Goal: Task Accomplishment & Management: Use online tool/utility

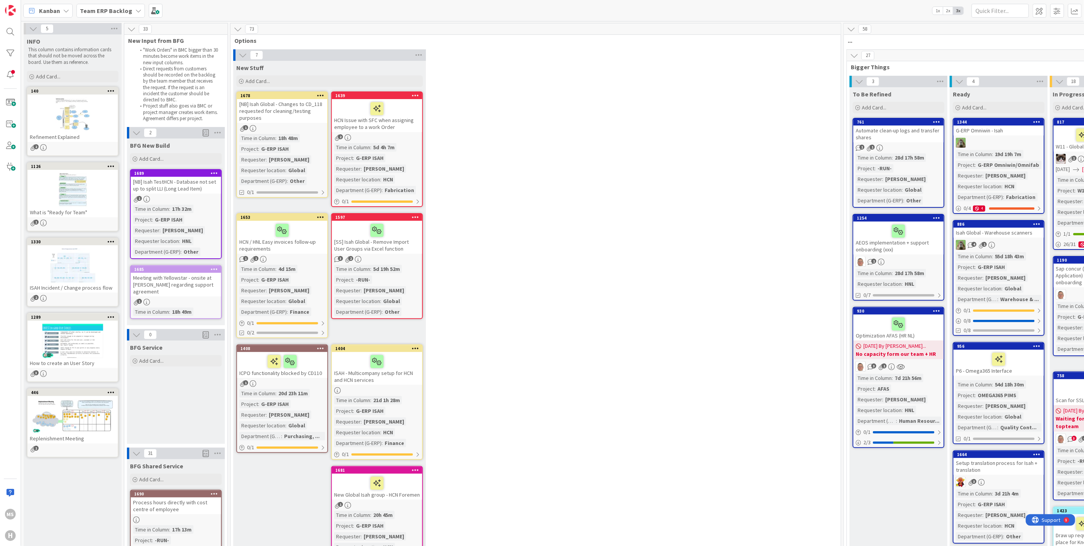
click at [131, 7] on div "Team ERP Backlog" at bounding box center [111, 11] width 68 height 14
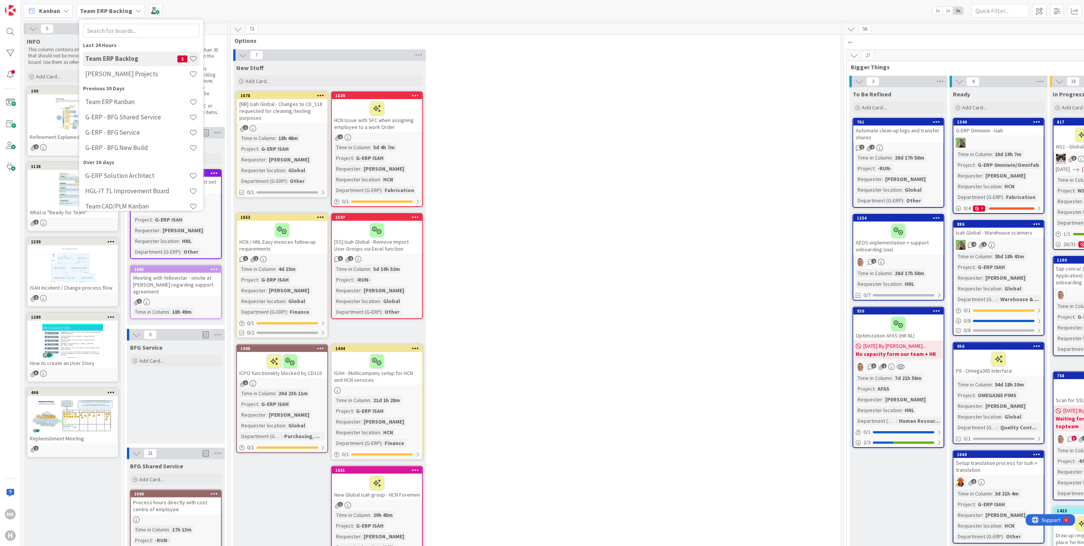
scroll to position [24, 0]
click at [139, 165] on h4 "G-ERP Solution Architect" at bounding box center [137, 168] width 104 height 8
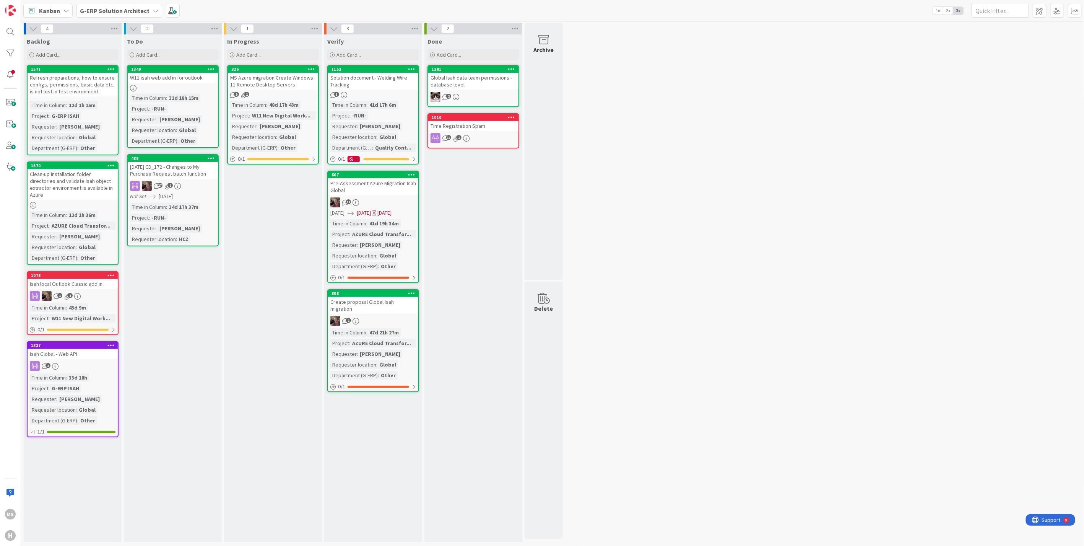
click at [153, 12] on icon at bounding box center [156, 11] width 6 height 6
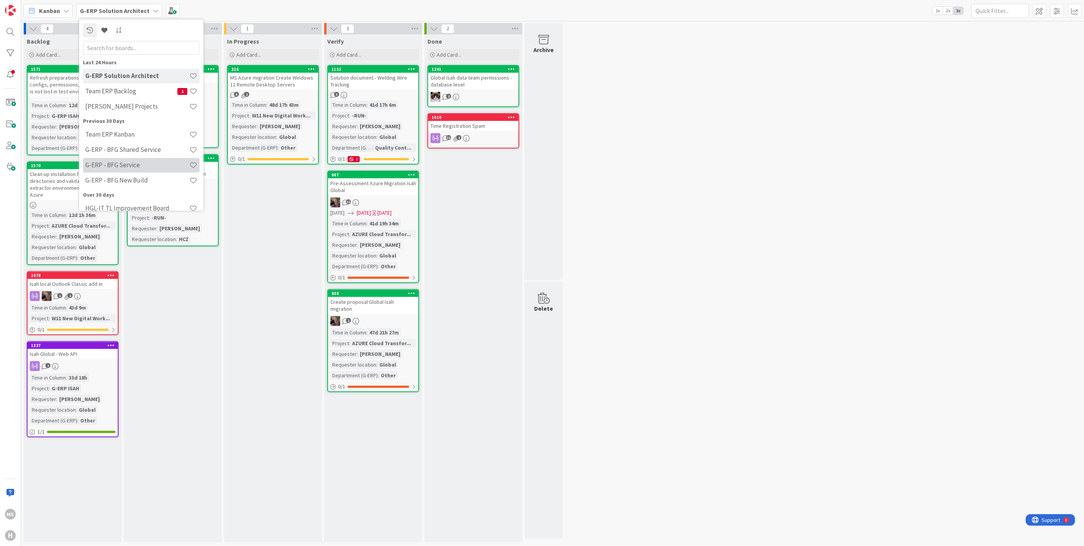
scroll to position [24, 0]
click at [62, 7] on div "Kanban" at bounding box center [47, 11] width 49 height 14
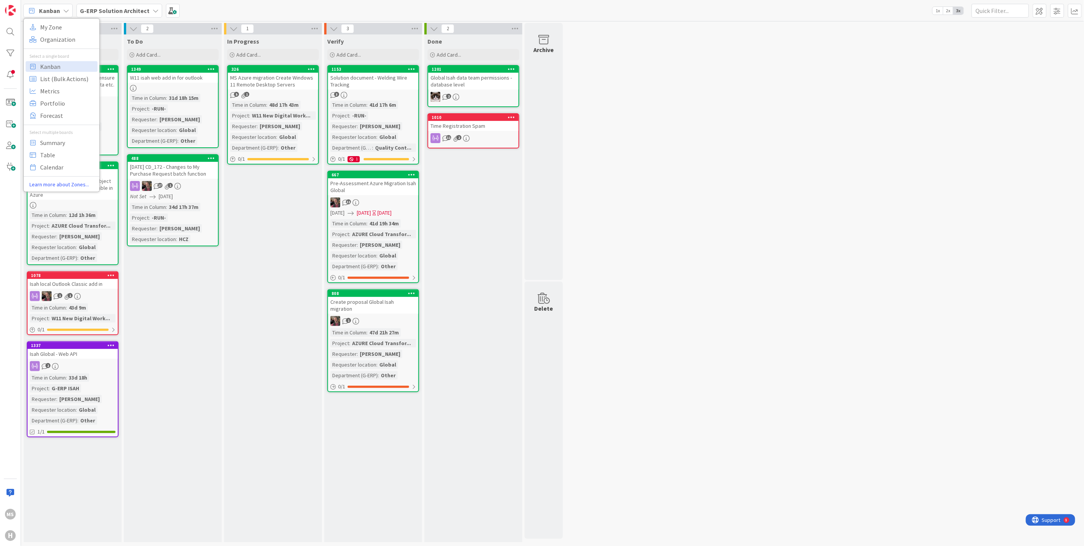
click at [153, 10] on icon at bounding box center [156, 11] width 6 height 6
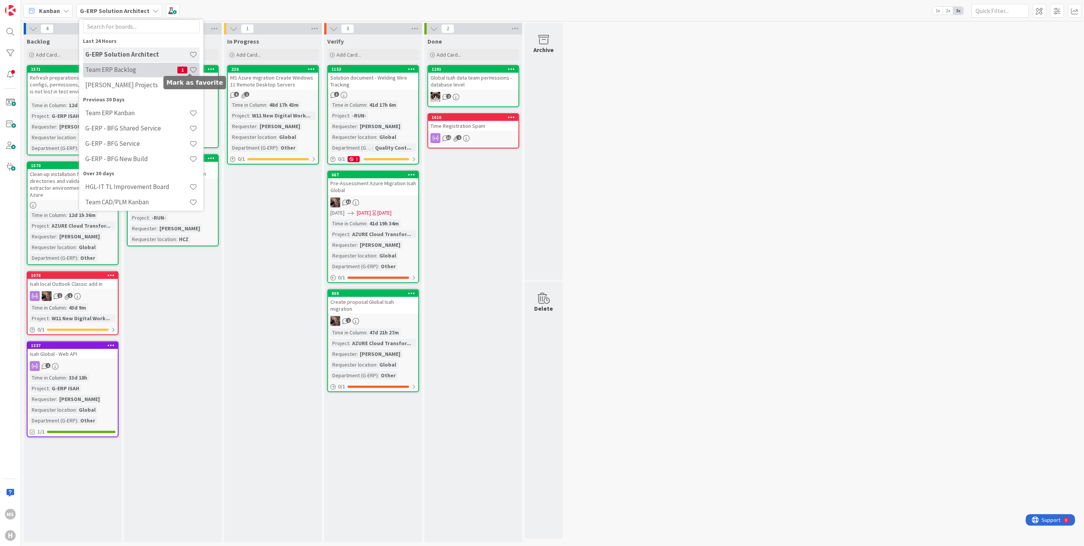
click at [190, 71] on span at bounding box center [193, 70] width 8 height 8
click at [192, 110] on span at bounding box center [193, 113] width 8 height 8
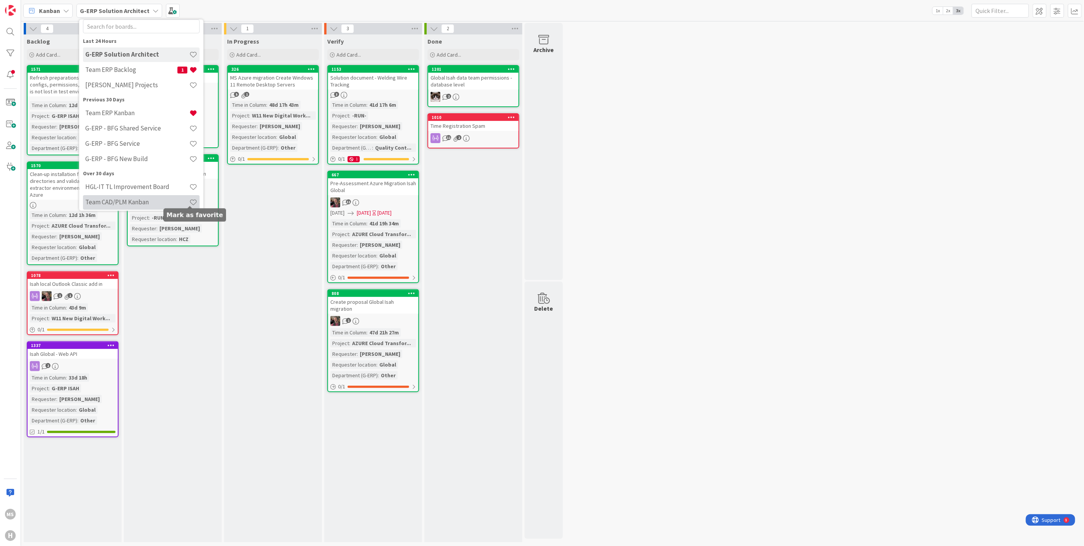
click at [191, 201] on span at bounding box center [193, 202] width 8 height 8
click at [67, 10] on icon at bounding box center [66, 11] width 6 height 6
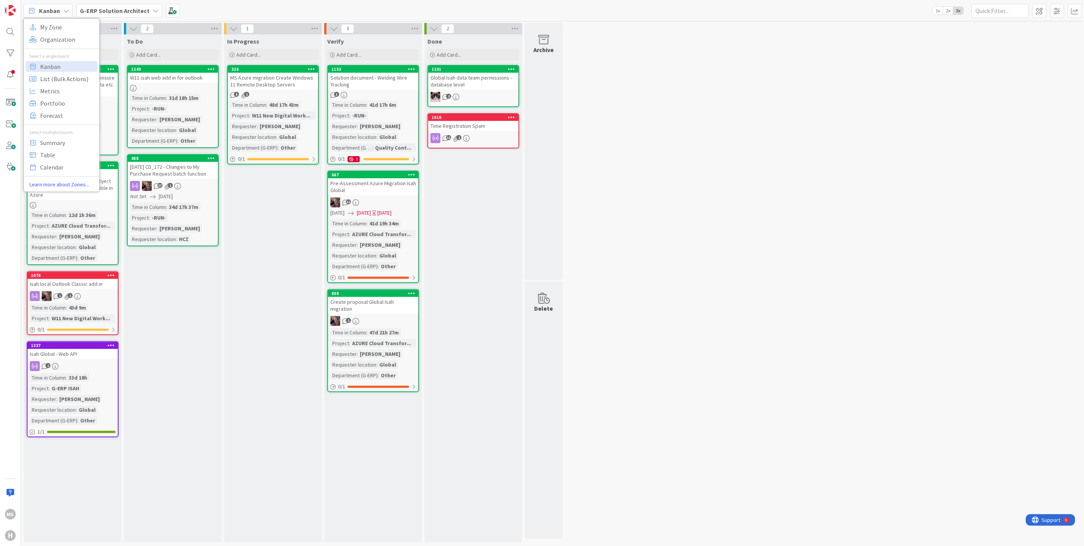
click at [153, 10] on icon at bounding box center [156, 11] width 6 height 6
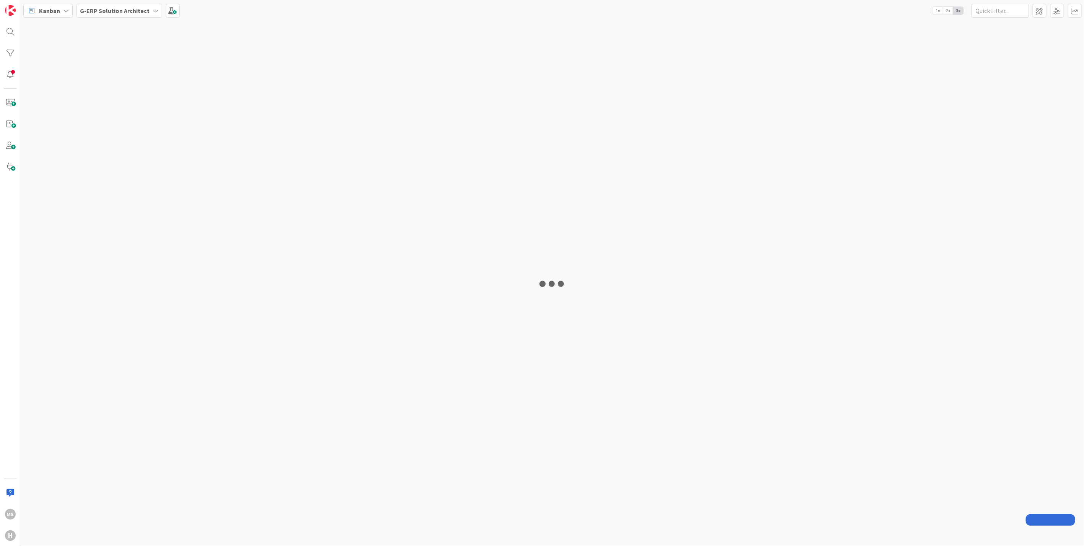
click at [66, 8] on icon at bounding box center [66, 11] width 6 height 6
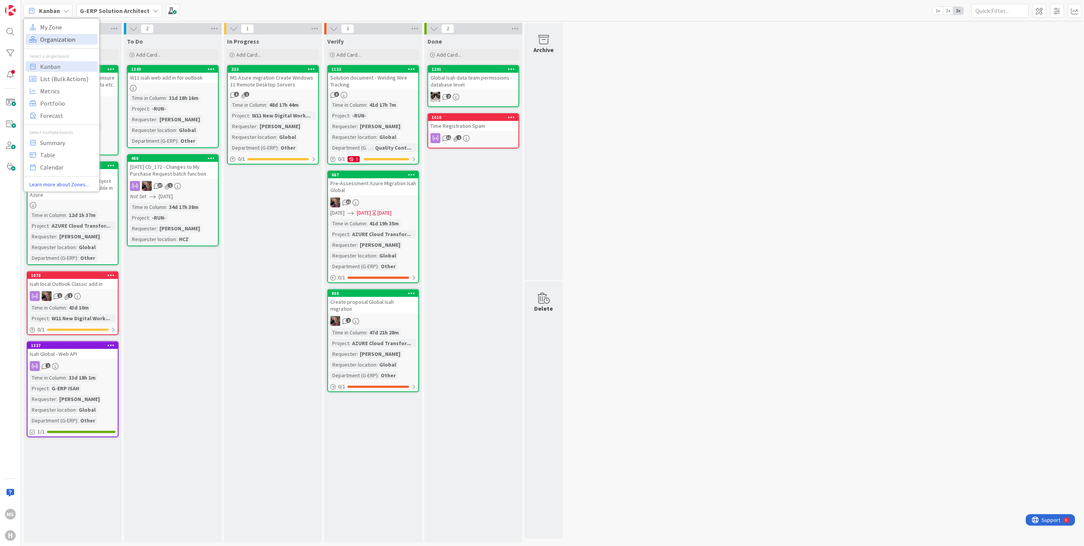
click at [57, 37] on span "Organization" at bounding box center [67, 38] width 55 height 11
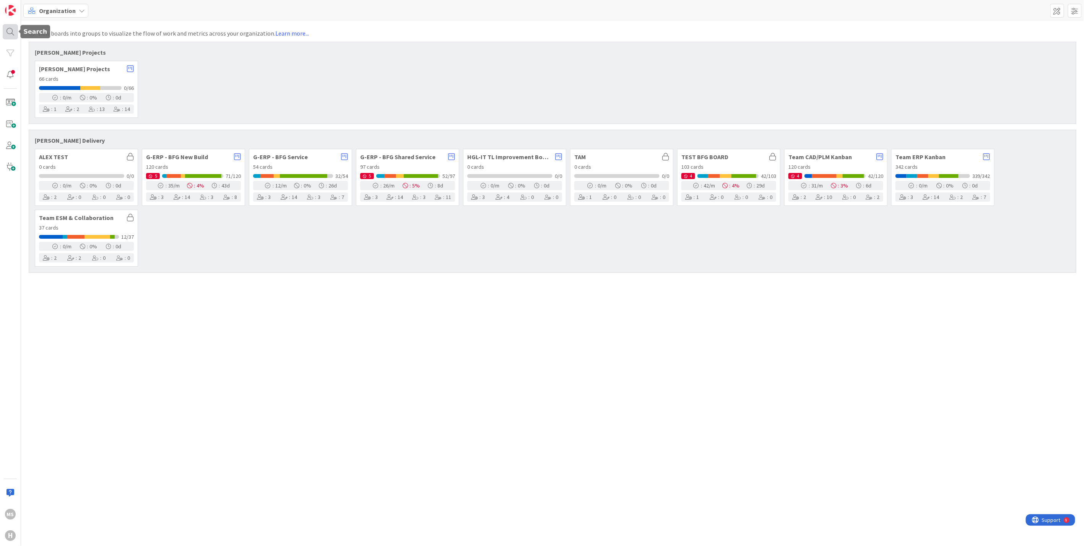
click at [13, 29] on div at bounding box center [10, 31] width 15 height 15
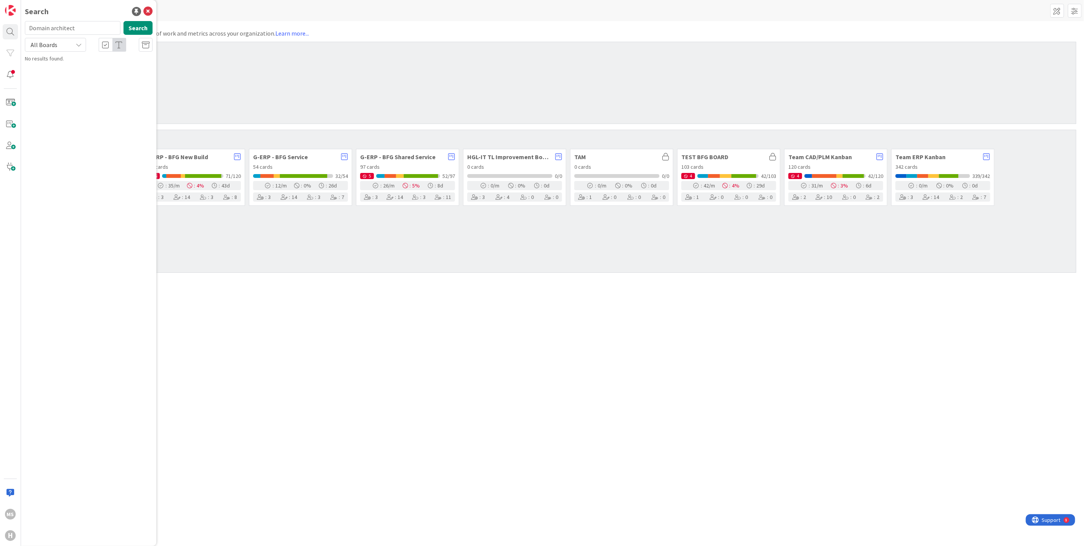
type input "Domain architect"
click at [133, 31] on button "Search" at bounding box center [138, 28] width 29 height 14
click at [149, 10] on icon at bounding box center [147, 11] width 9 height 9
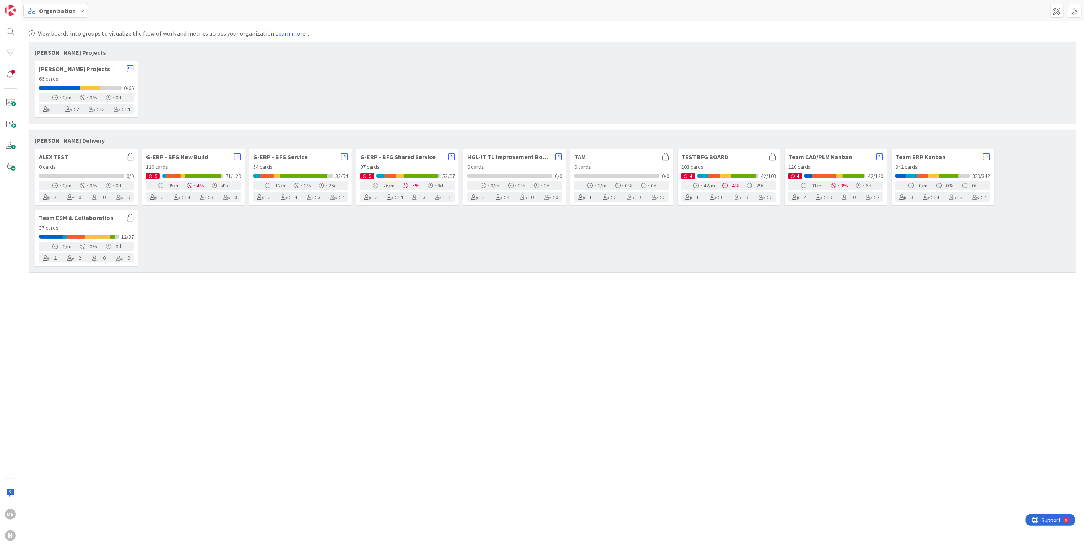
click at [77, 8] on div "Organization" at bounding box center [55, 11] width 65 height 14
click at [42, 63] on span "Kanban" at bounding box center [67, 65] width 55 height 11
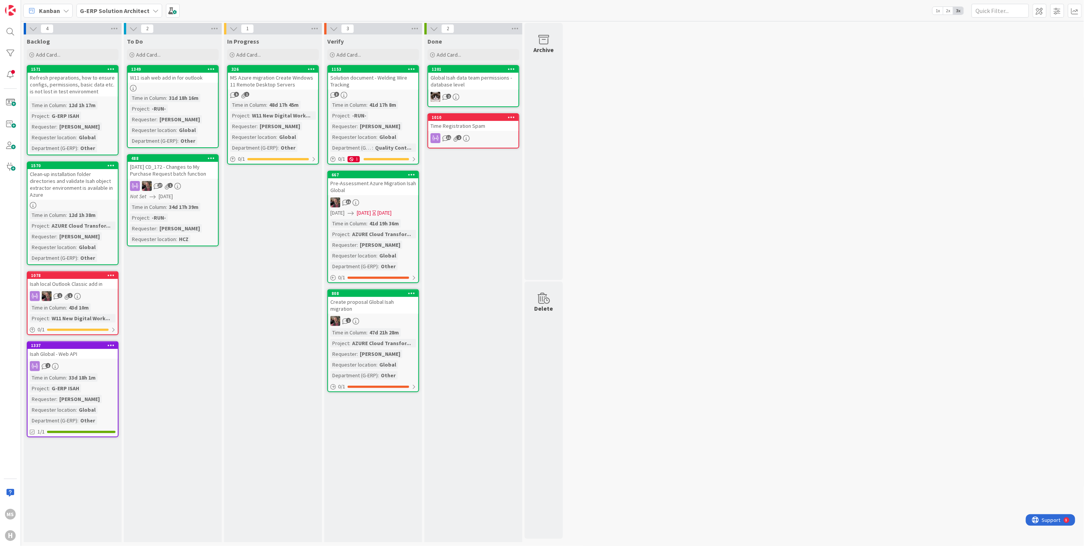
click at [155, 11] on div "G-ERP Solution Architect" at bounding box center [120, 11] width 86 height 14
click at [153, 9] on icon at bounding box center [156, 11] width 6 height 6
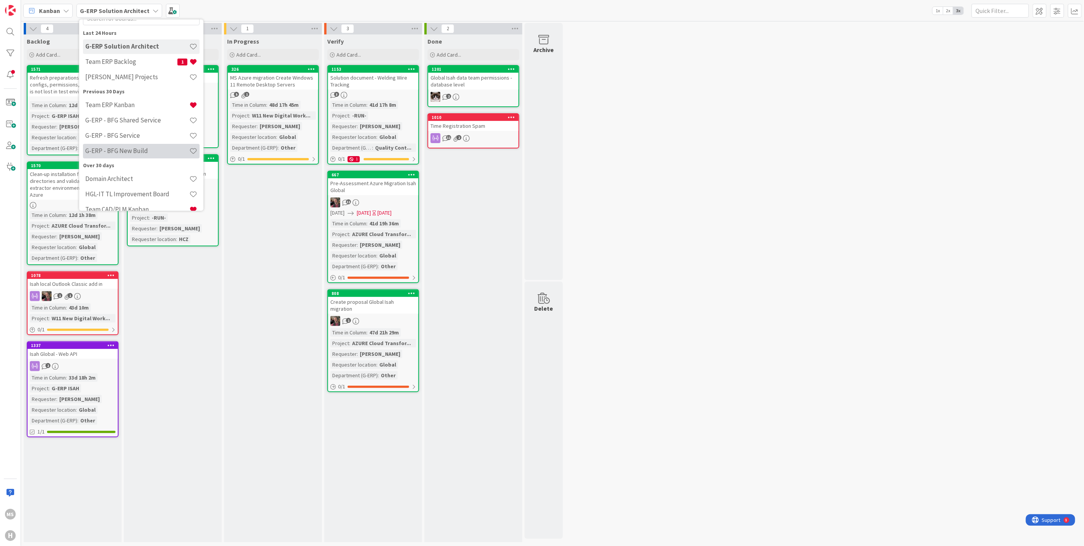
scroll to position [40, 0]
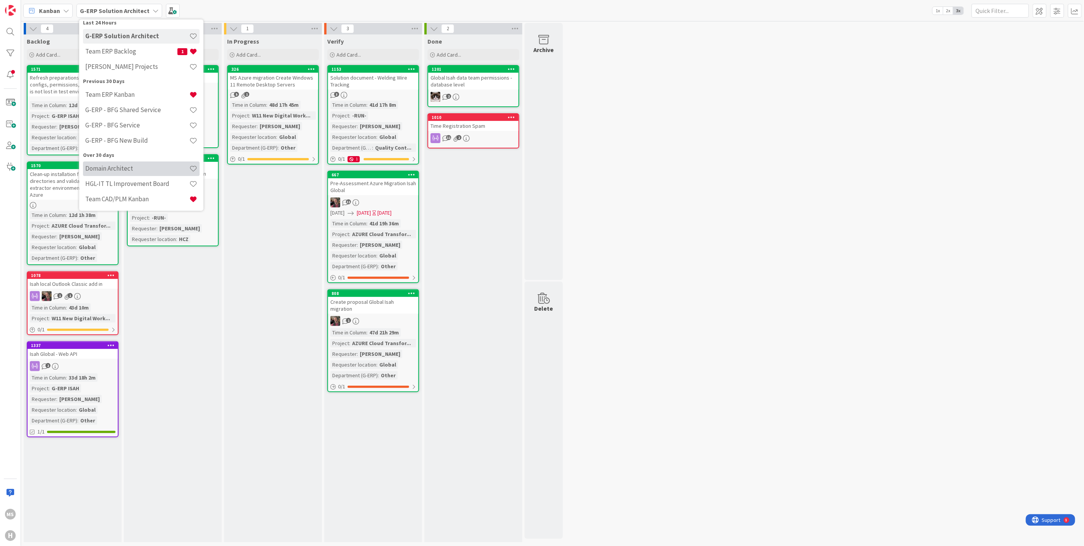
click at [119, 166] on h4 "Domain Architect" at bounding box center [137, 168] width 104 height 8
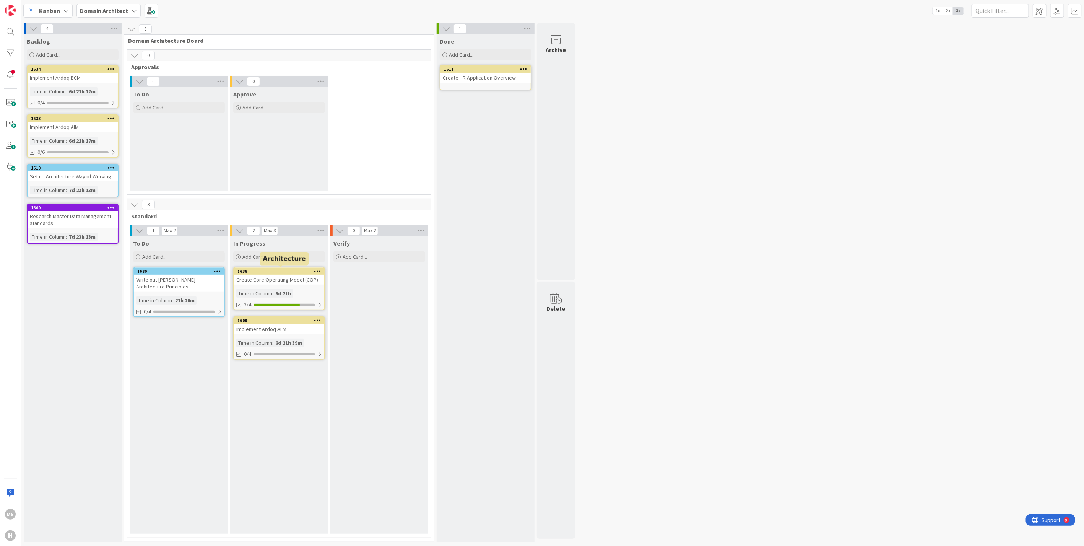
click at [273, 269] on div "1636" at bounding box center [281, 271] width 87 height 5
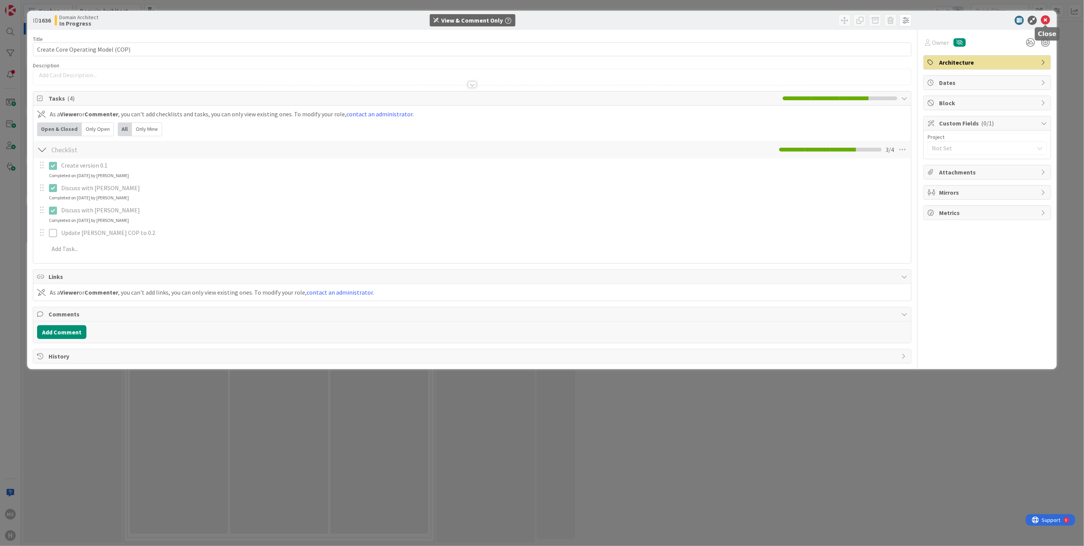
click at [1045, 21] on icon at bounding box center [1045, 20] width 9 height 9
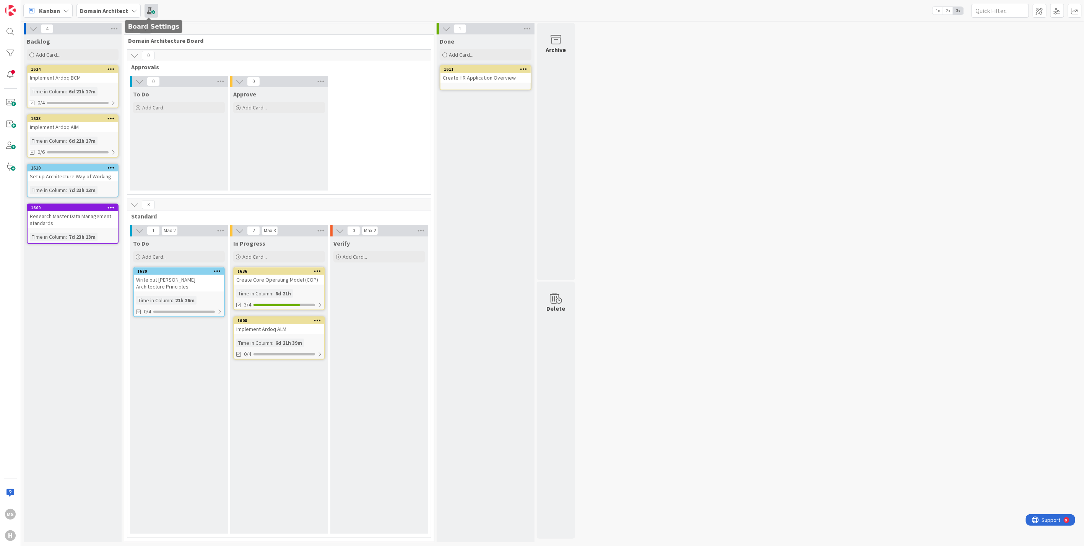
click at [150, 8] on span at bounding box center [152, 11] width 14 height 14
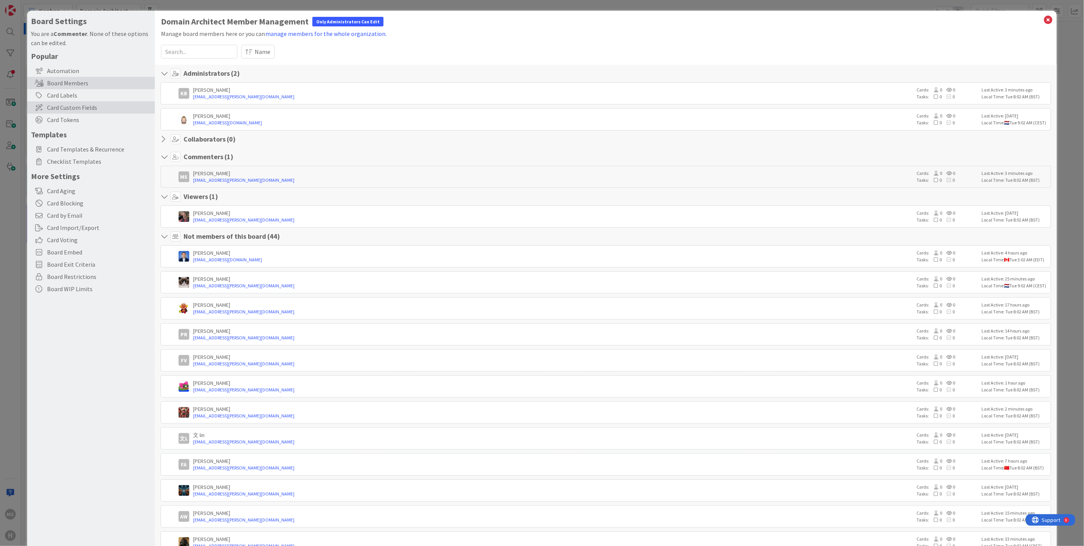
click at [69, 106] on span "Card Custom Fields" at bounding box center [99, 107] width 104 height 9
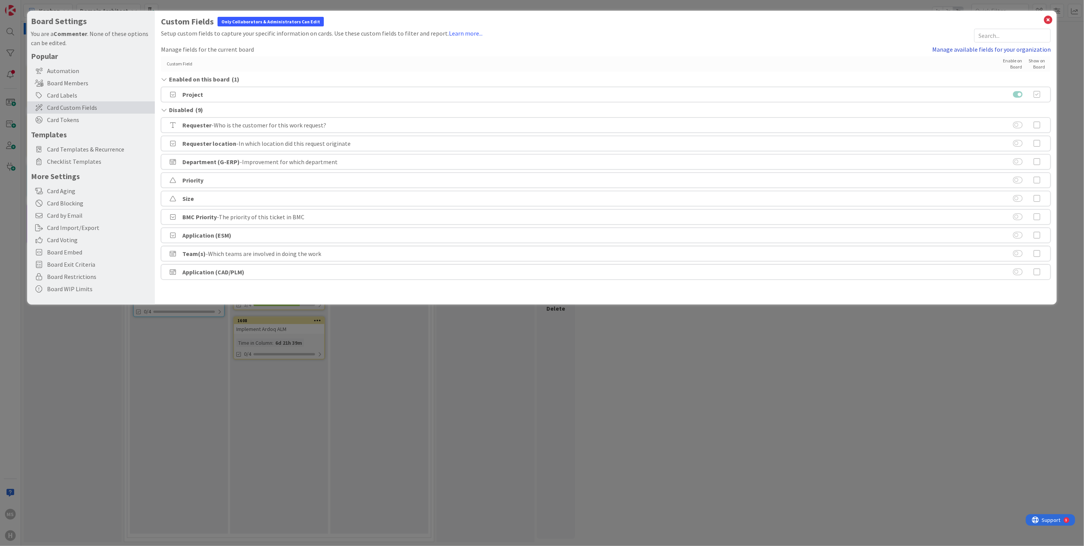
click at [990, 49] on link "Manage available fields for your organization" at bounding box center [992, 49] width 119 height 9
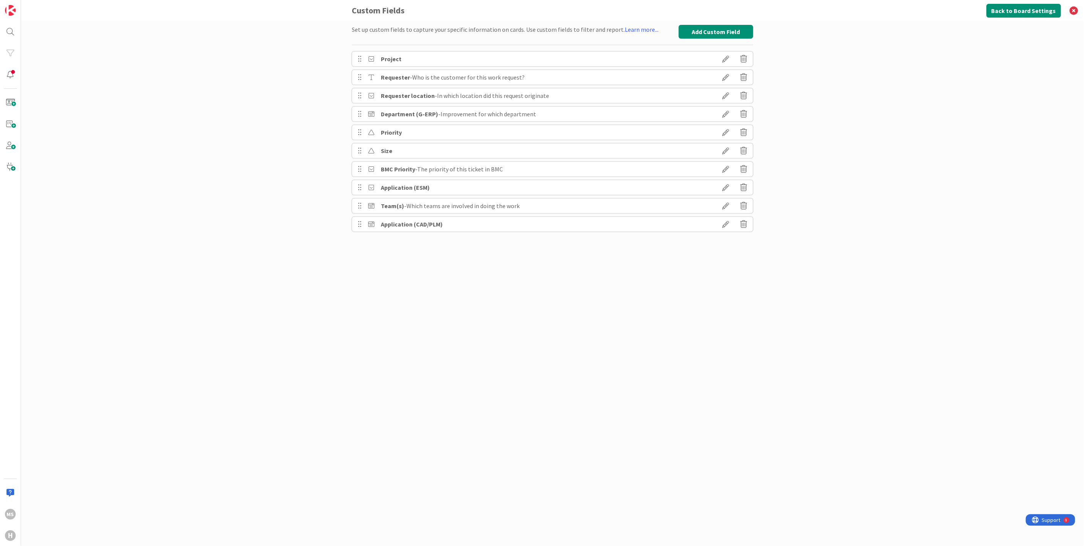
click at [727, 58] on icon at bounding box center [725, 58] width 21 height 13
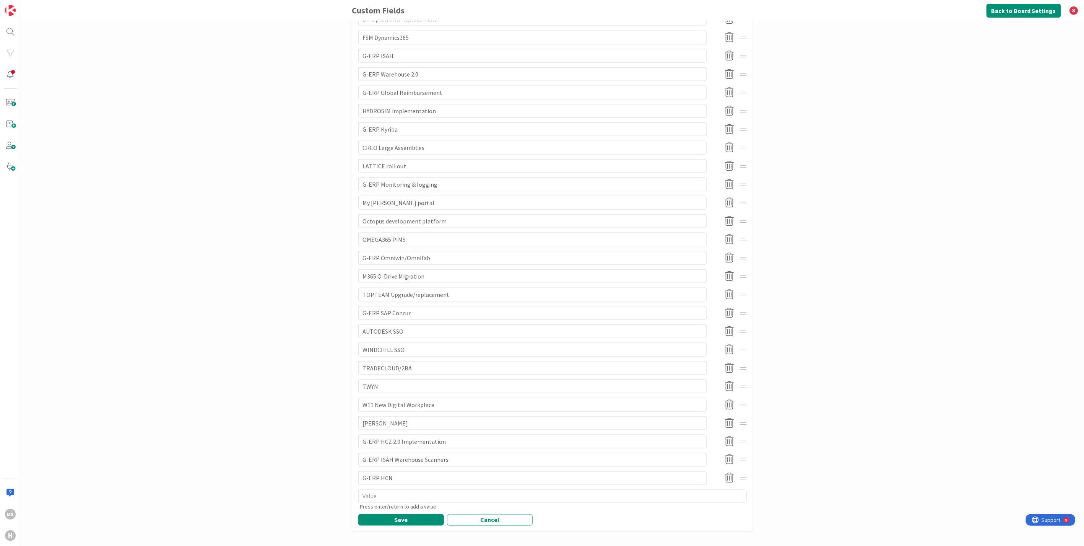
scroll to position [556, 0]
click at [401, 495] on textarea at bounding box center [552, 491] width 389 height 14
type textarea "x"
type textarea "A"
type textarea "x"
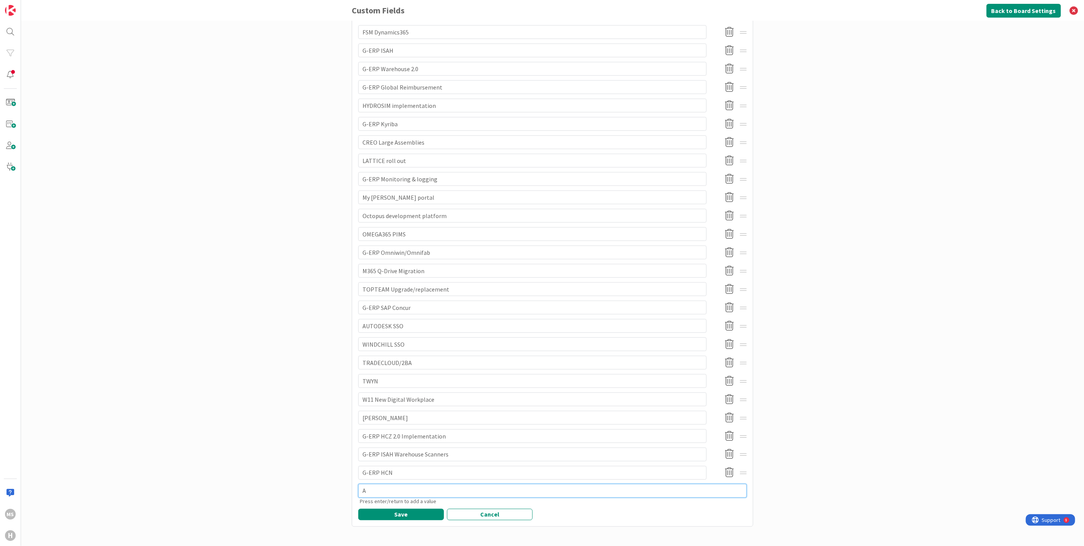
type textarea "AR"
type textarea "x"
type textarea "ARD"
type textarea "x"
type textarea "ARDOQ"
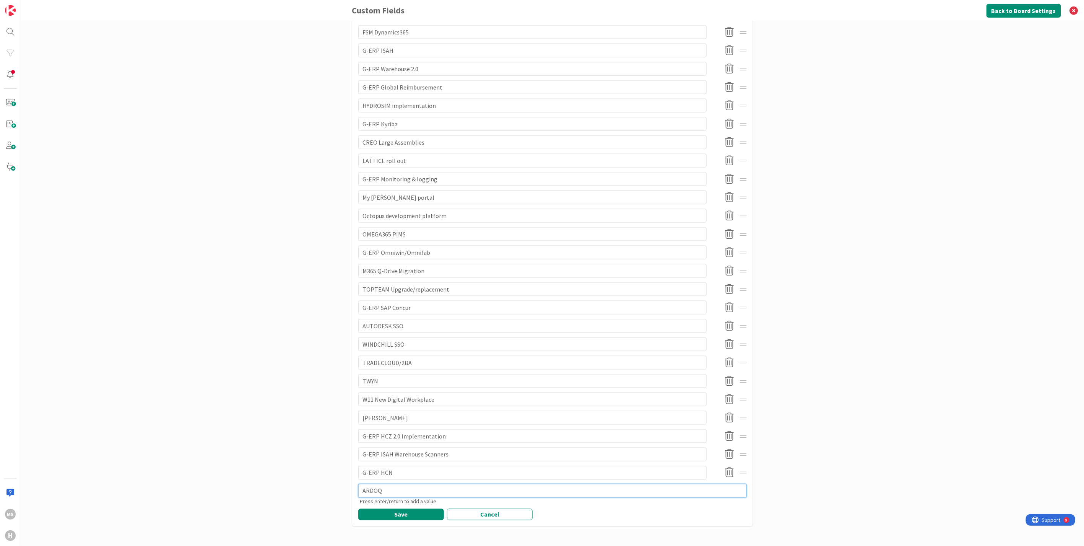
type textarea "x"
type textarea "ARDOQ"
type textarea "x"
type textarea "ARDOQ i"
type textarea "x"
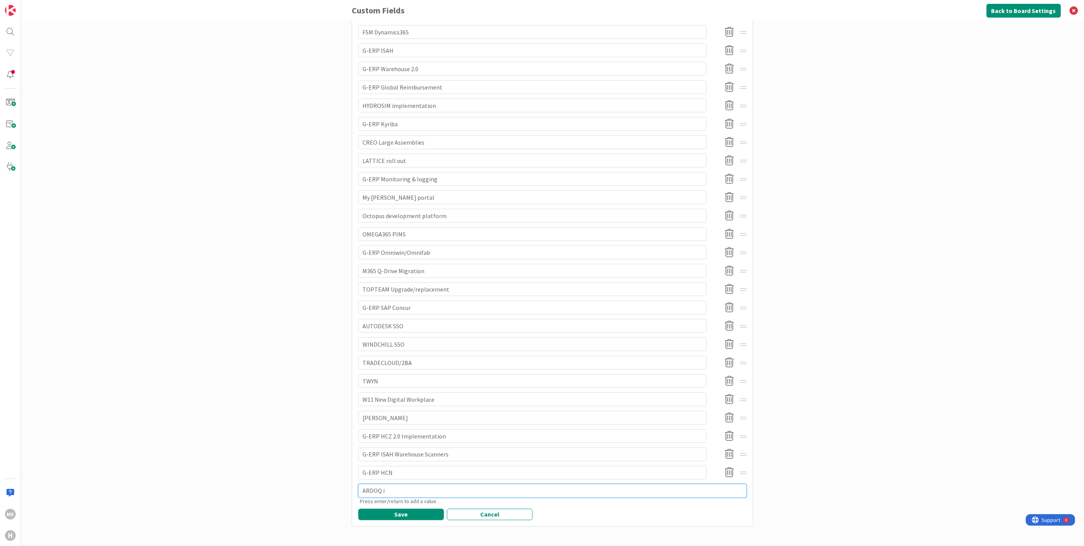
type textarea "ARDOQ iM"
type textarea "x"
type textarea "ARDOQ i"
type textarea "x"
type textarea "ARDOQ"
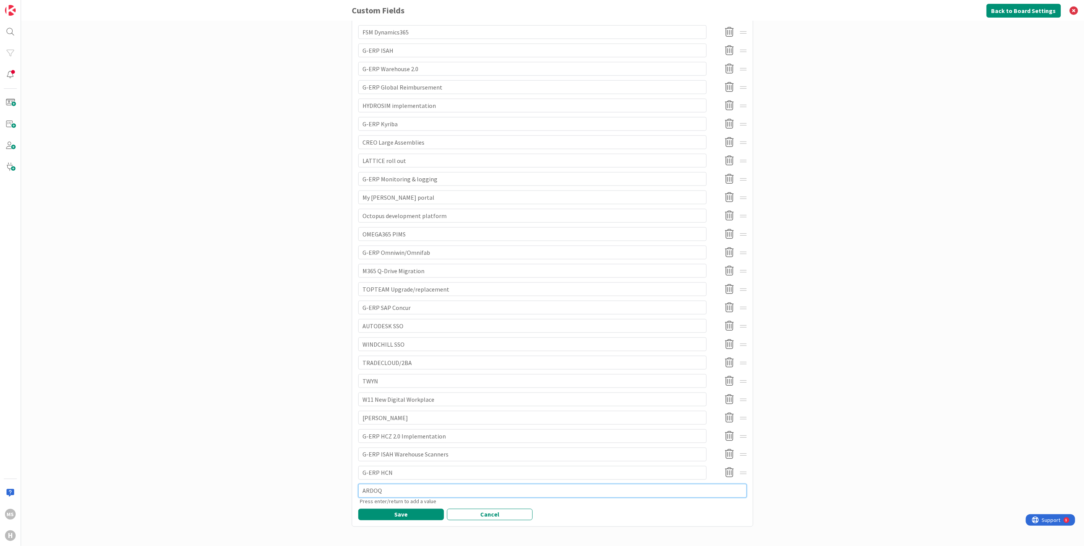
type textarea "x"
type textarea "ARDOQ I"
type textarea "x"
type textarea "ARDOQ Im"
type textarea "x"
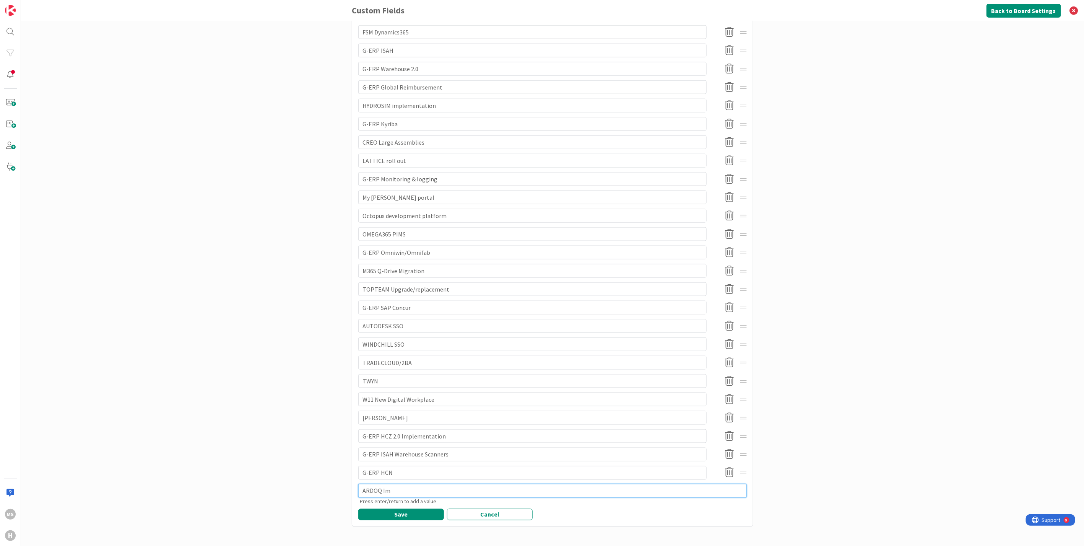
type textarea "ARDOQ Imp"
type textarea "x"
type textarea "ARDOQ Impl"
type textarea "x"
type textarea "ARDOQ Imple"
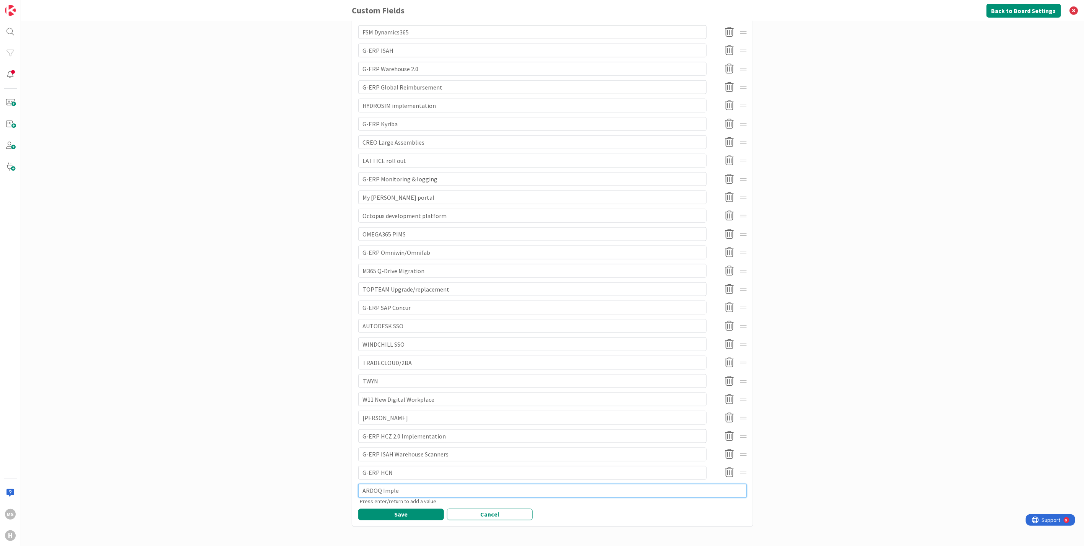
type textarea "x"
type textarea "ARDOQ Implem"
type textarea "x"
type textarea "ARDOQ Impleme"
type textarea "x"
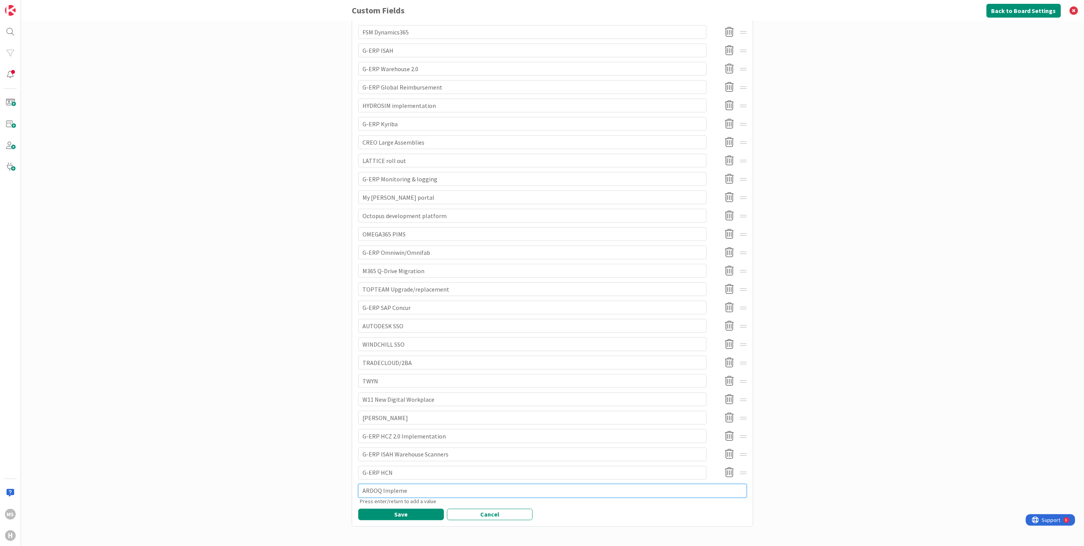
type textarea "ARDOQ Implemen"
type textarea "x"
type textarea "ARDOQ Implement"
type textarea "x"
type textarea "ARDOQ Implementa"
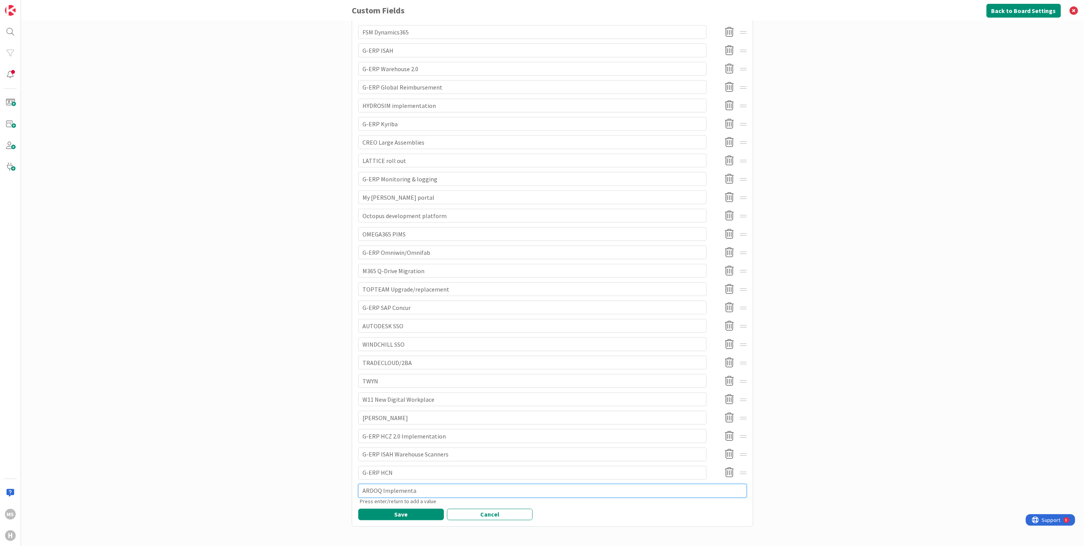
type textarea "x"
type textarea "ARDOQ Implementat"
type textarea "x"
type textarea "ARDOQ Implementati"
type textarea "x"
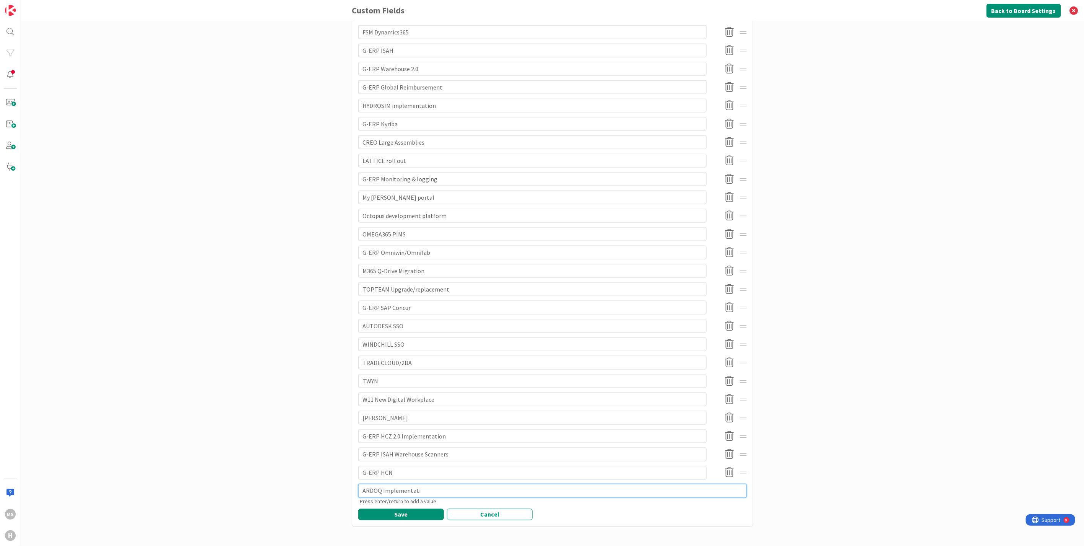
type textarea "ARDOQ Implementatio"
type textarea "x"
type textarea "ARDOQ Implementation"
click at [404, 512] on button "Save" at bounding box center [401, 514] width 86 height 11
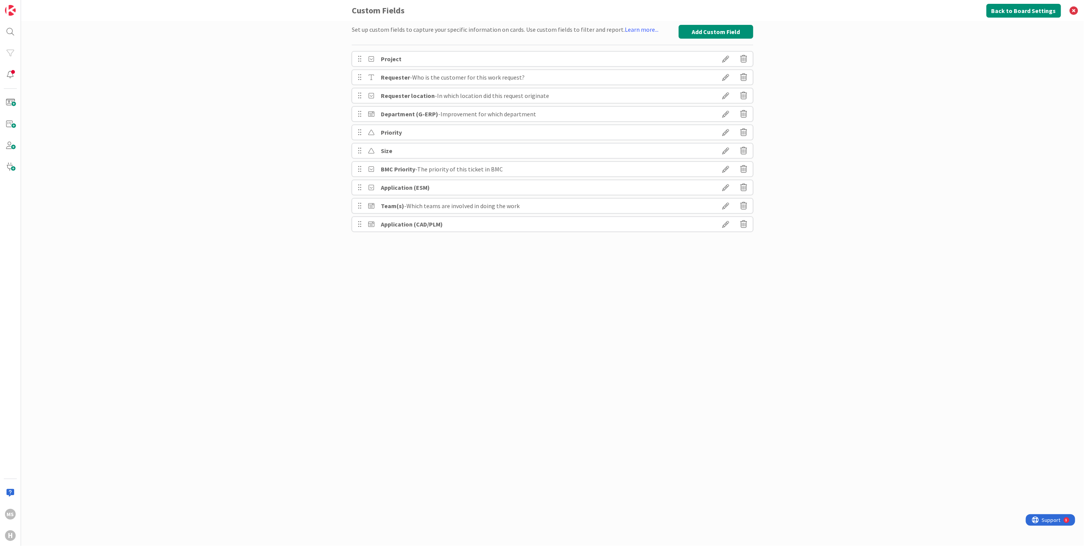
scroll to position [0, 0]
click at [726, 60] on icon at bounding box center [725, 58] width 21 height 13
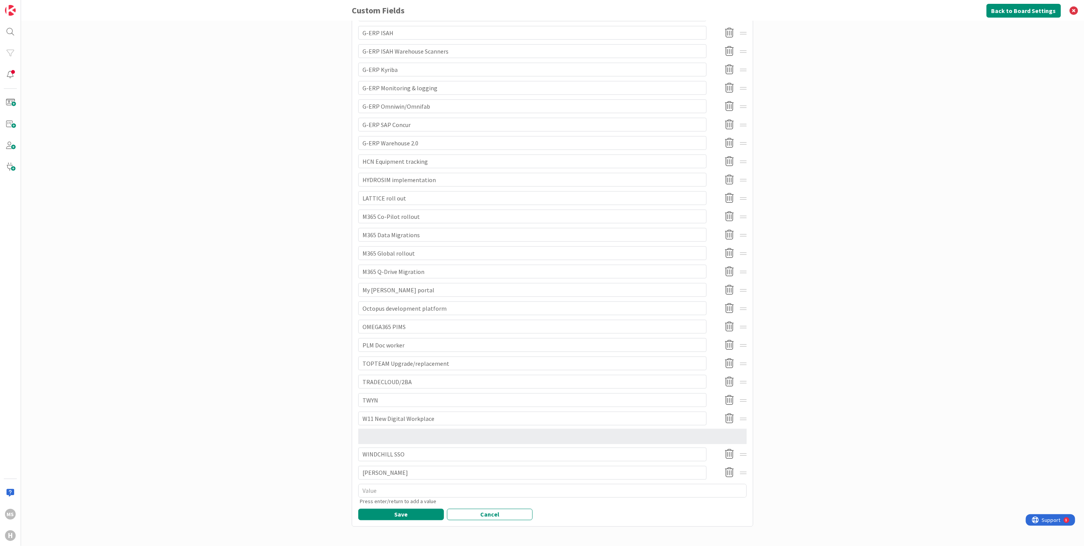
scroll to position [575, 0]
click at [410, 514] on button "Save" at bounding box center [401, 514] width 86 height 11
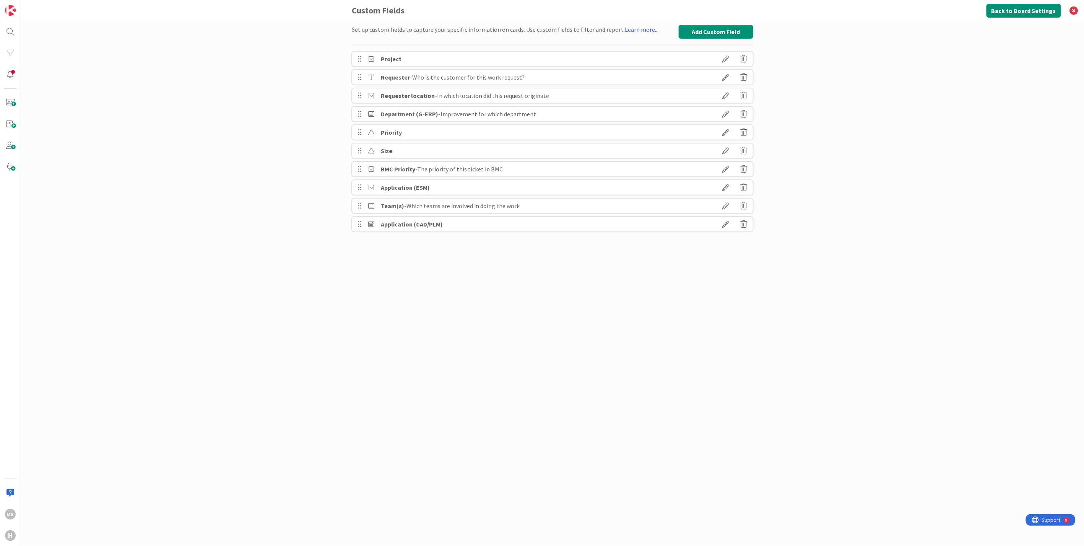
click at [730, 59] on icon at bounding box center [725, 58] width 21 height 13
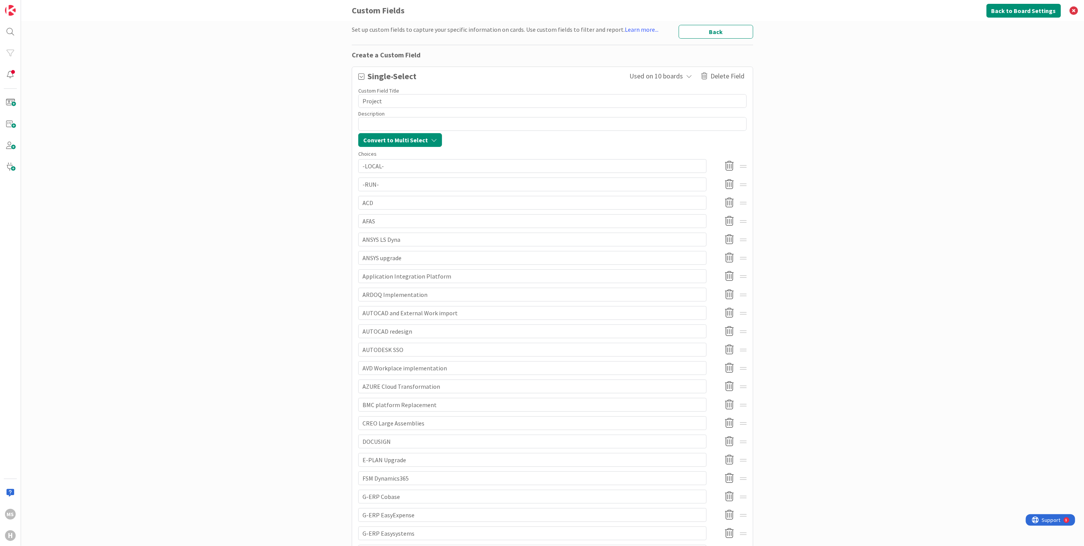
drag, startPoint x: 446, startPoint y: 206, endPoint x: 206, endPoint y: 197, distance: 240.4
click at [206, 197] on div "Set up custom fields to capture your specific information on cards. Use custom …" at bounding box center [552, 283] width 1063 height 525
click at [714, 29] on button "Back" at bounding box center [716, 32] width 75 height 14
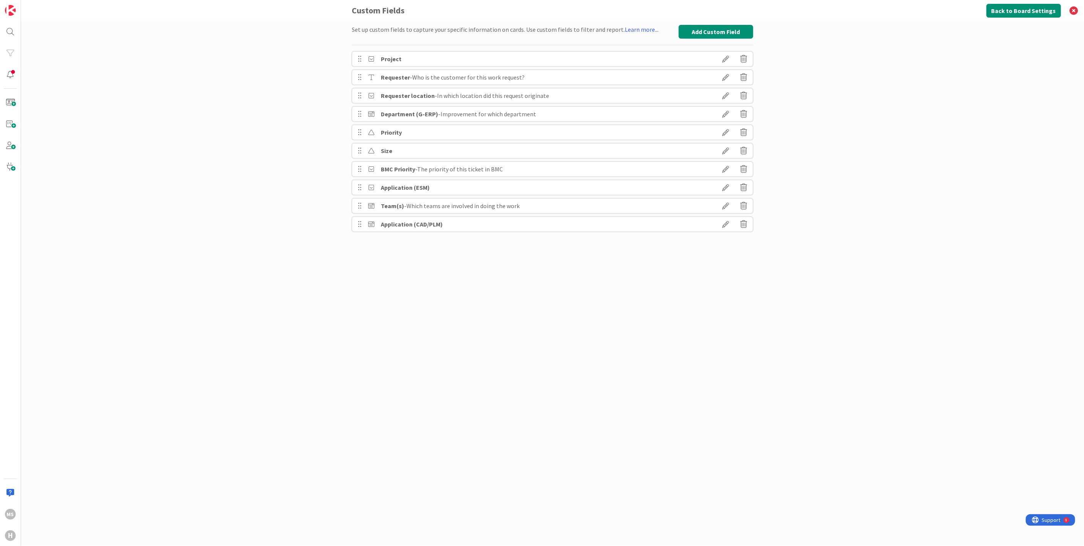
drag, startPoint x: 389, startPoint y: 60, endPoint x: 256, endPoint y: 85, distance: 135.9
click at [256, 85] on div "Set up custom fields to capture your specific information on cards. Use custom …" at bounding box center [552, 283] width 1063 height 525
click at [1021, 11] on button "Back to Board Settings" at bounding box center [1024, 11] width 75 height 14
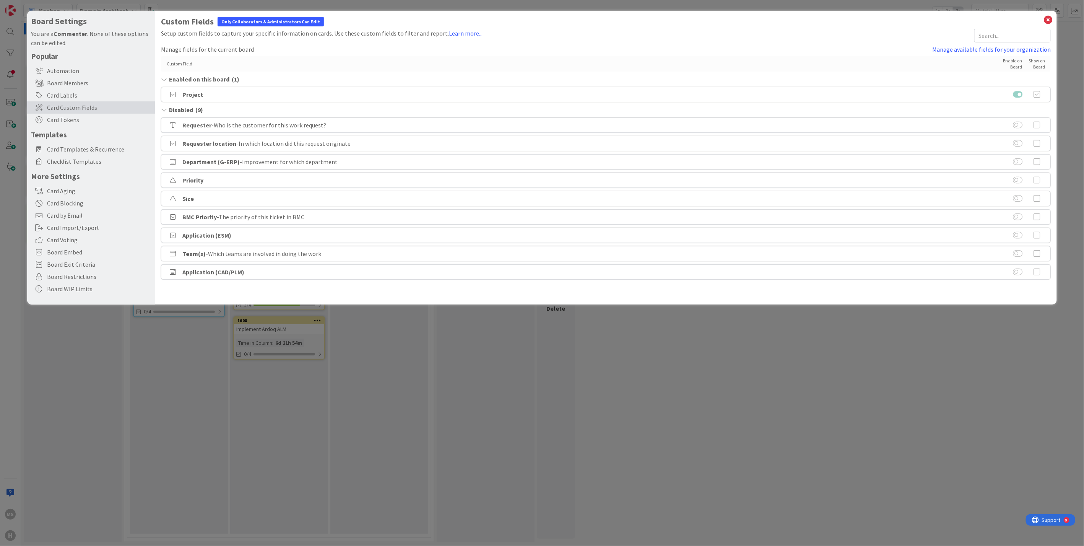
drag, startPoint x: 192, startPoint y: 95, endPoint x: 863, endPoint y: 59, distance: 672.3
click at [863, 59] on div "Custom Field Enable on Board Show on Board" at bounding box center [606, 63] width 890 height 15
drag, startPoint x: 65, startPoint y: 104, endPoint x: 227, endPoint y: 42, distance: 173.3
click at [227, 42] on div "Custom Fields Only Collaborators & Administrators Can Edit Setup custom fields …" at bounding box center [606, 148] width 890 height 263
click at [1050, 18] on icon at bounding box center [1048, 20] width 10 height 11
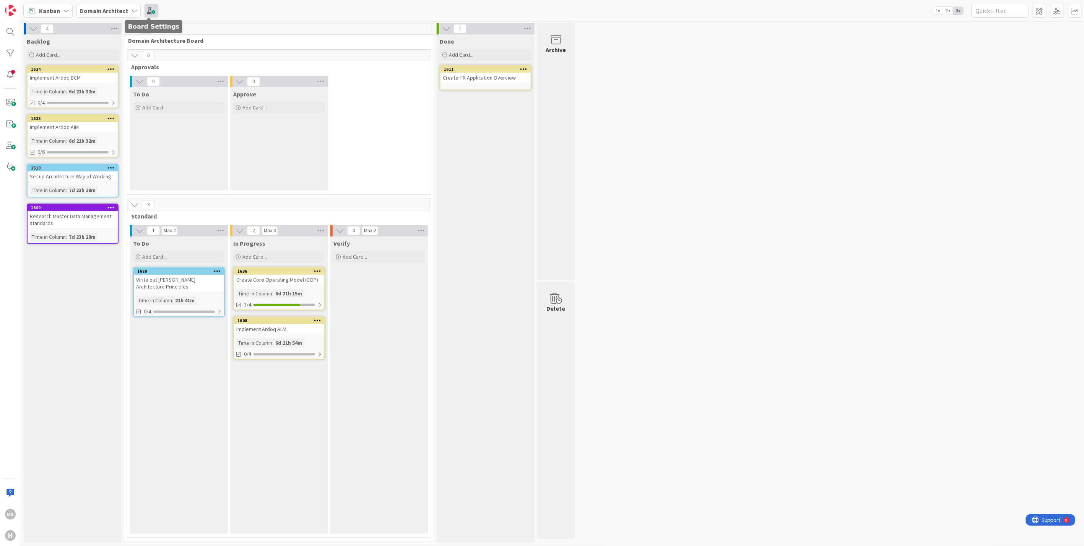
click at [153, 10] on span at bounding box center [152, 11] width 14 height 14
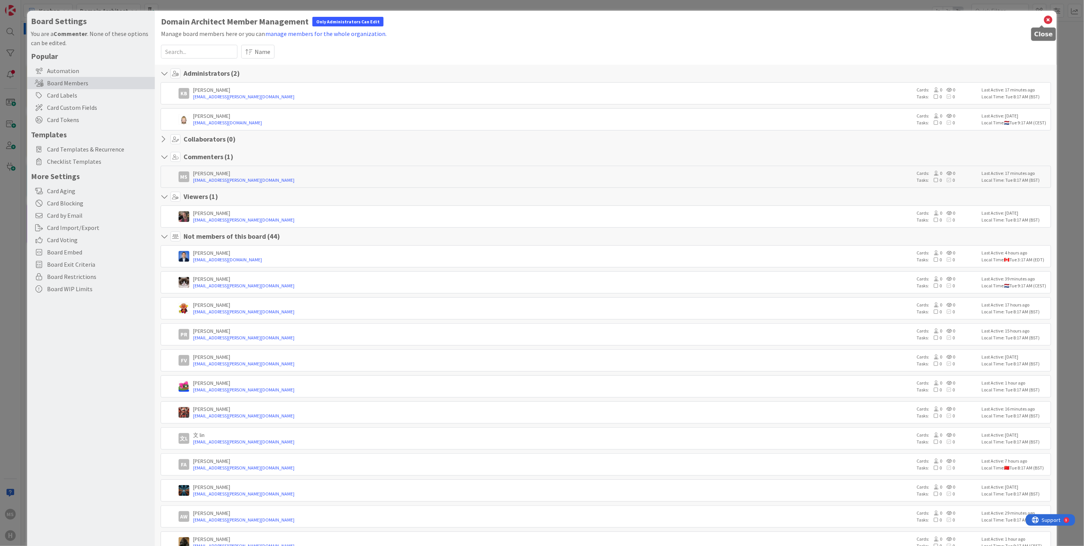
click at [1043, 19] on icon at bounding box center [1048, 20] width 10 height 11
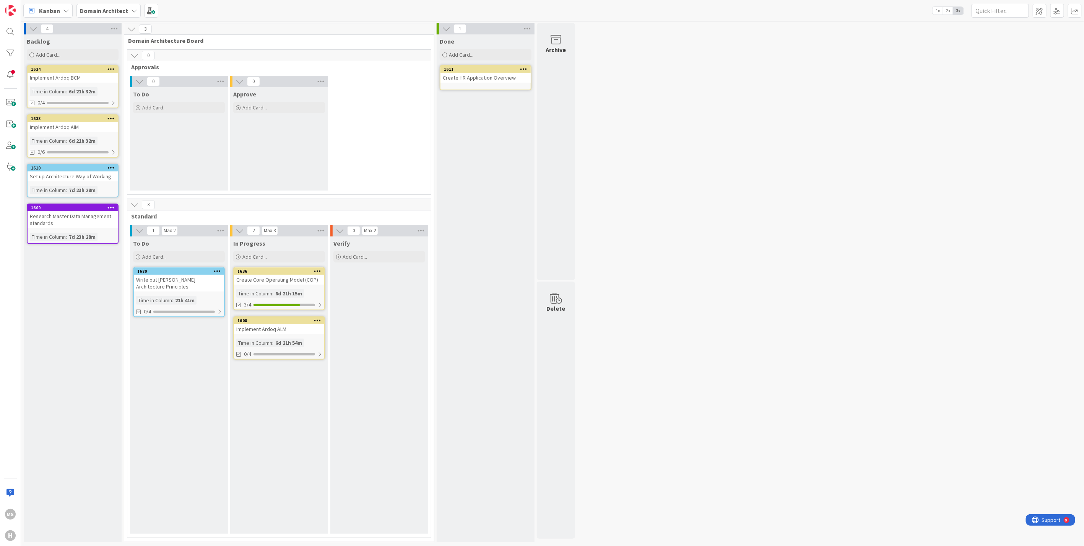
click at [65, 8] on icon at bounding box center [66, 11] width 6 height 6
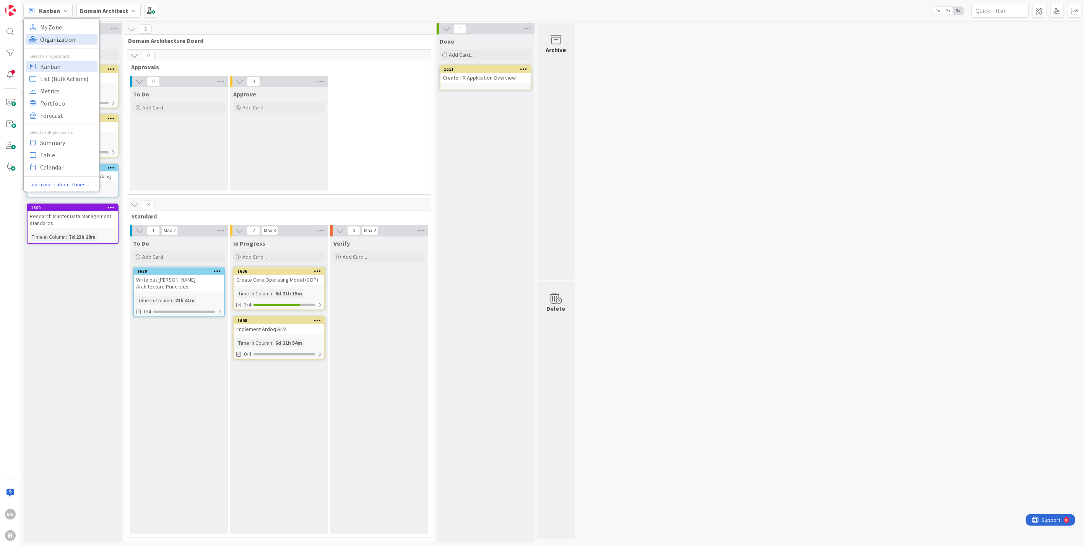
click at [48, 41] on span "Organization" at bounding box center [67, 38] width 55 height 11
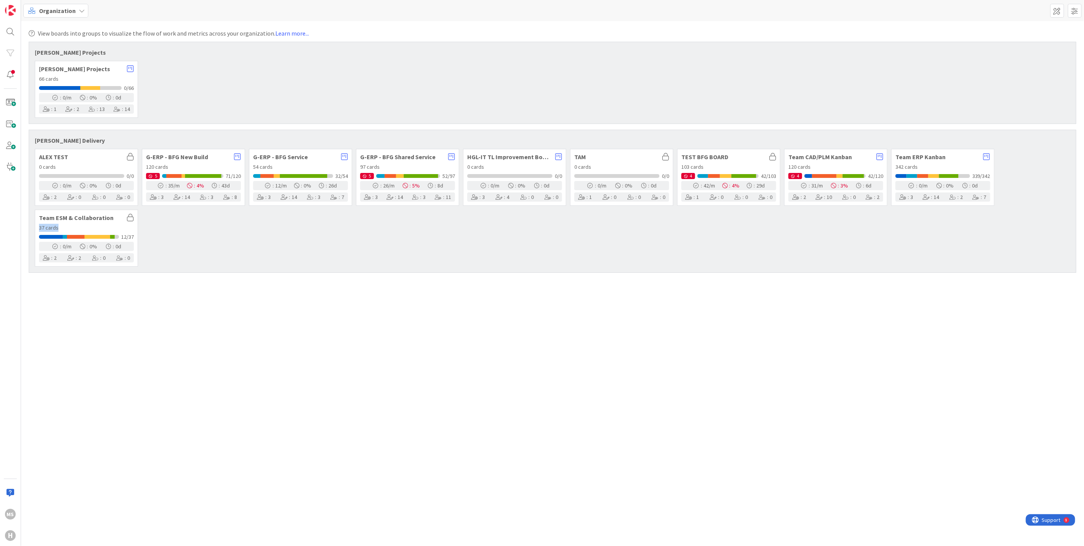
drag, startPoint x: 119, startPoint y: 213, endPoint x: 150, endPoint y: 230, distance: 35.4
click at [150, 230] on div "ALEX TEST 0 cards 0/0 : 0 /m : 0 % : 0 d : 2 : 0 : 0 : 0 G-ERP - BFG New Build …" at bounding box center [553, 208] width 1036 height 118
drag, startPoint x: 150, startPoint y: 230, endPoint x: 178, endPoint y: 231, distance: 28.3
click at [178, 231] on div "ALEX TEST 0 cards 0/0 : 0 /m : 0 % : 0 d : 2 : 0 : 0 : 0 G-ERP - BFG New Build …" at bounding box center [553, 208] width 1036 height 118
click at [8, 161] on span at bounding box center [10, 166] width 15 height 15
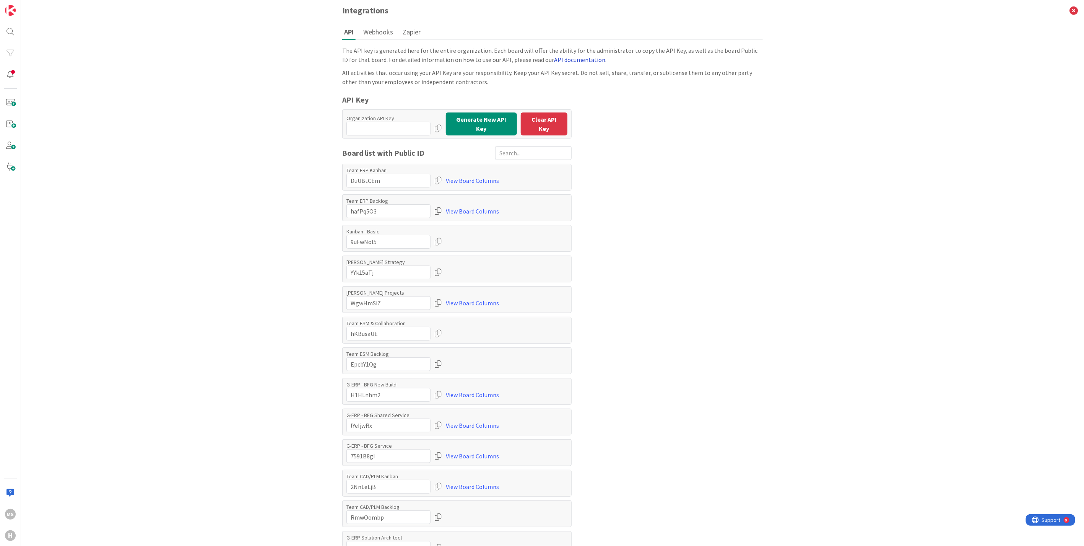
click at [554, 59] on link "API documentation" at bounding box center [579, 60] width 51 height 8
click at [1069, 8] on icon at bounding box center [1075, 10] width 20 height 21
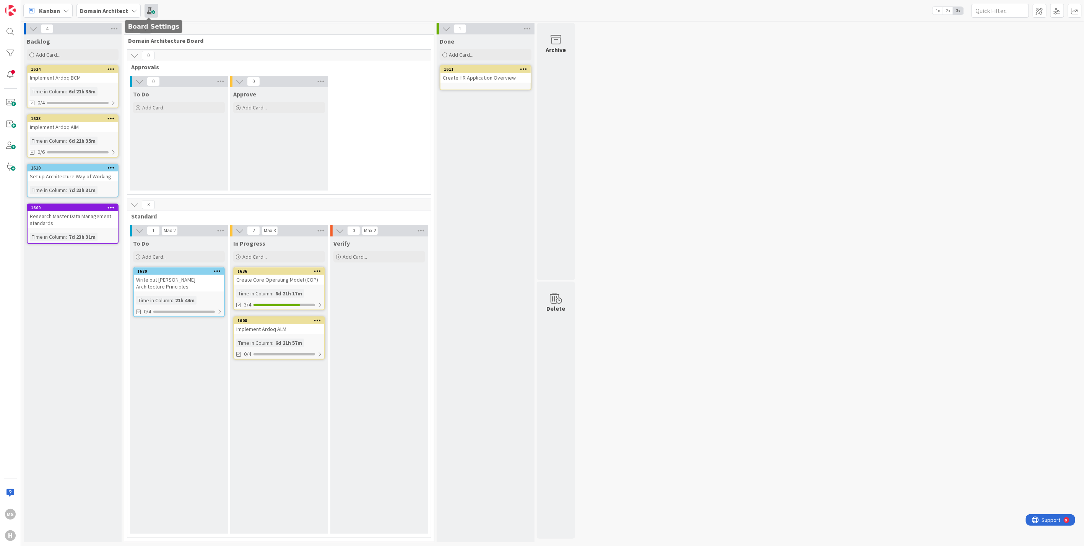
click at [148, 9] on span at bounding box center [152, 11] width 14 height 14
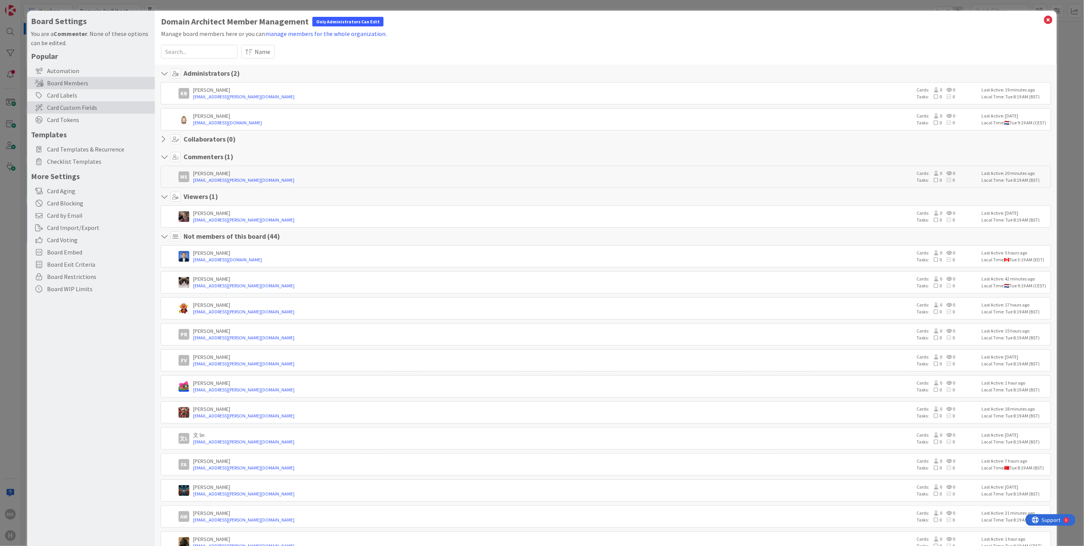
click at [75, 106] on span "Card Custom Fields" at bounding box center [99, 107] width 104 height 9
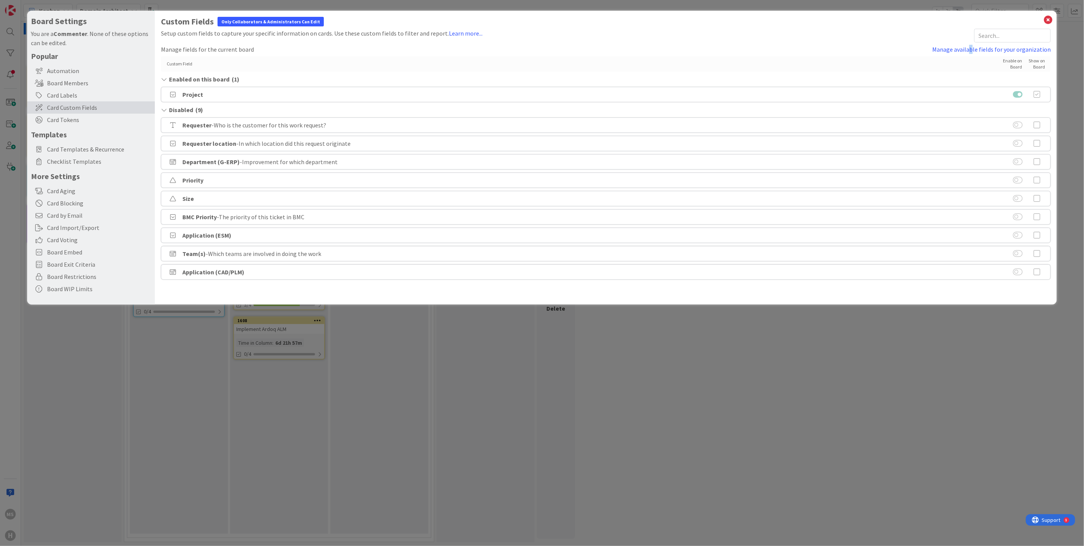
click at [975, 48] on link "Manage available fields for your organization" at bounding box center [992, 49] width 119 height 9
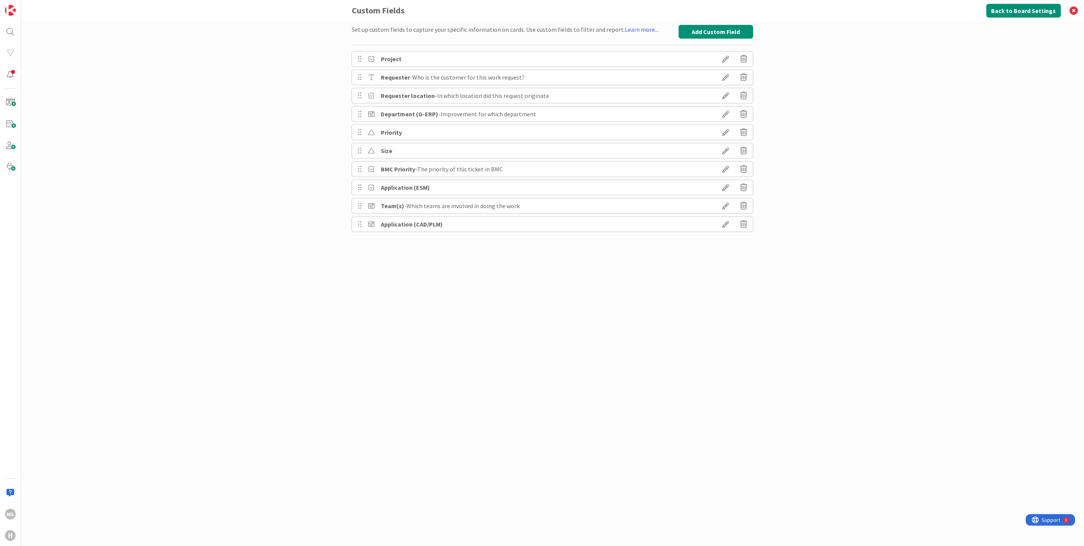
click at [384, 62] on b "Project" at bounding box center [391, 59] width 21 height 8
click at [728, 57] on icon at bounding box center [725, 58] width 21 height 13
type textarea "x"
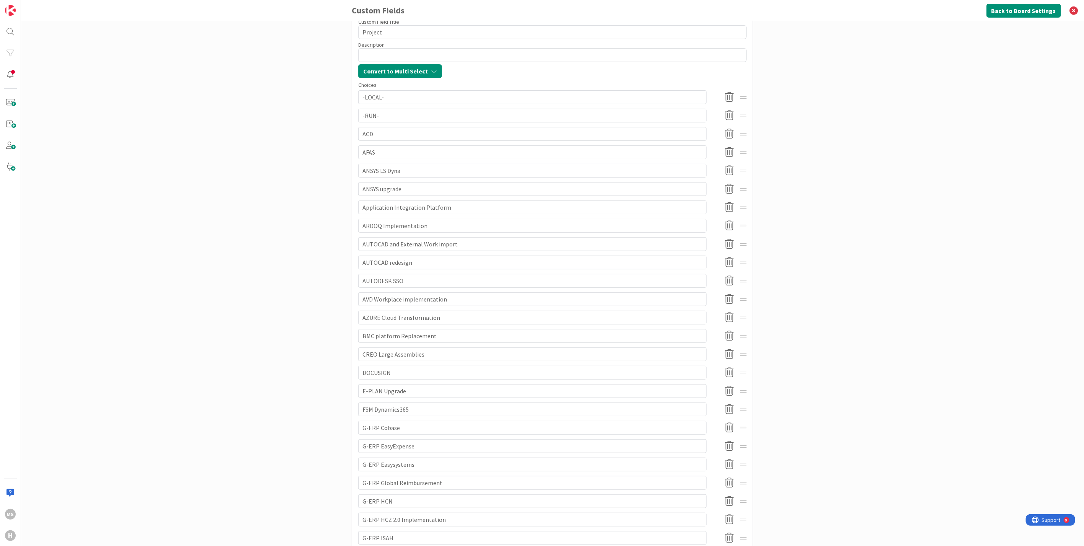
scroll to position [85, 0]
click at [794, 256] on div "Set up custom fields to capture your specific information on cards. Use custom …" at bounding box center [552, 283] width 1063 height 525
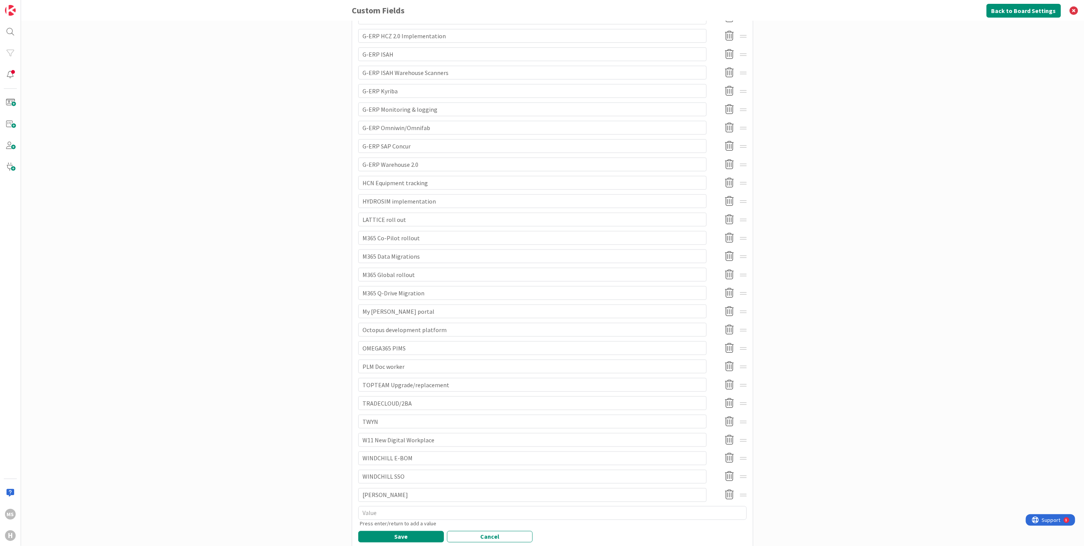
scroll to position [575, 0]
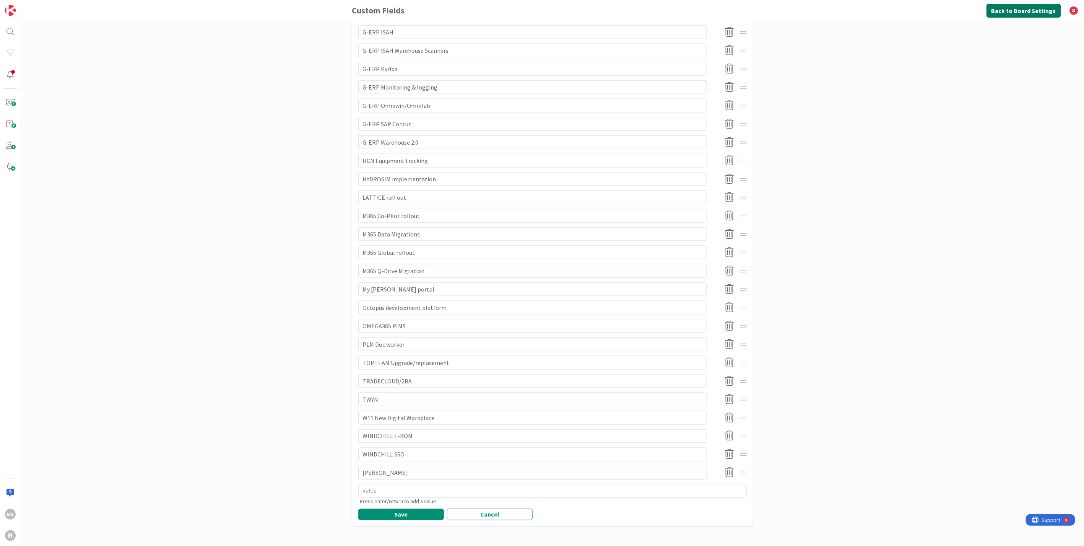
click at [1011, 13] on button "Back to Board Settings" at bounding box center [1024, 11] width 75 height 14
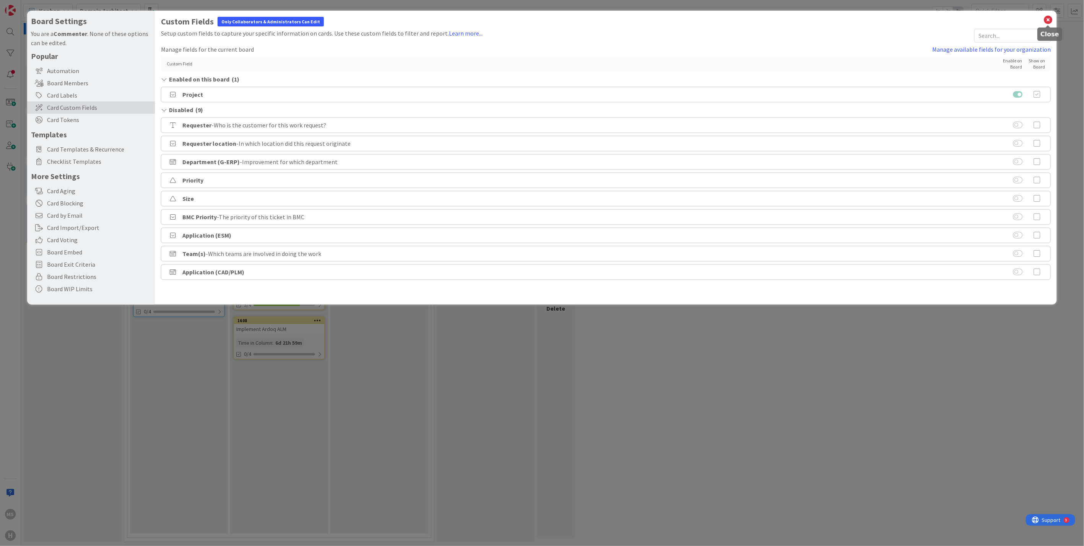
click at [1047, 22] on icon at bounding box center [1048, 20] width 10 height 11
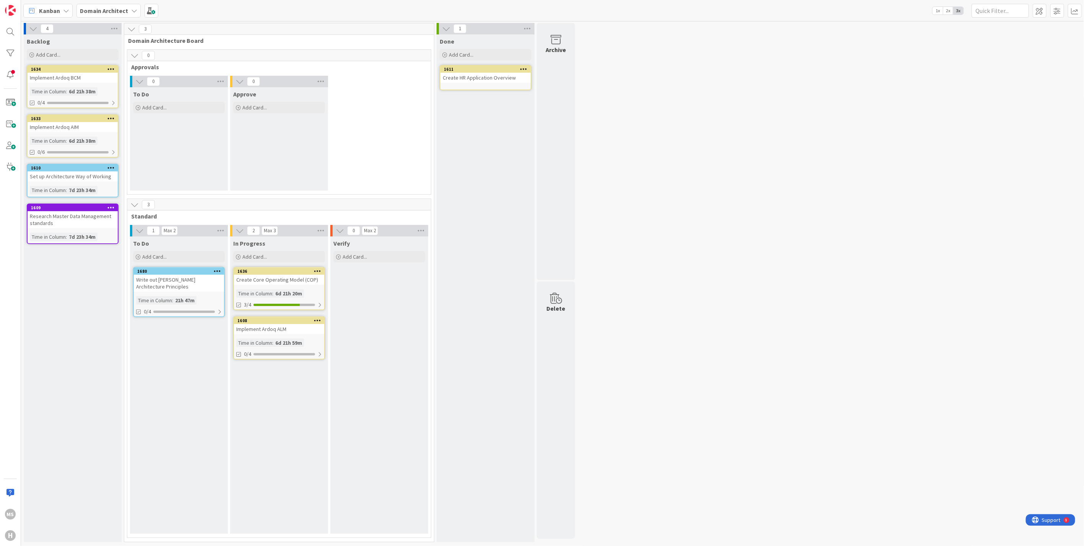
click at [61, 8] on div "Kanban" at bounding box center [47, 11] width 49 height 14
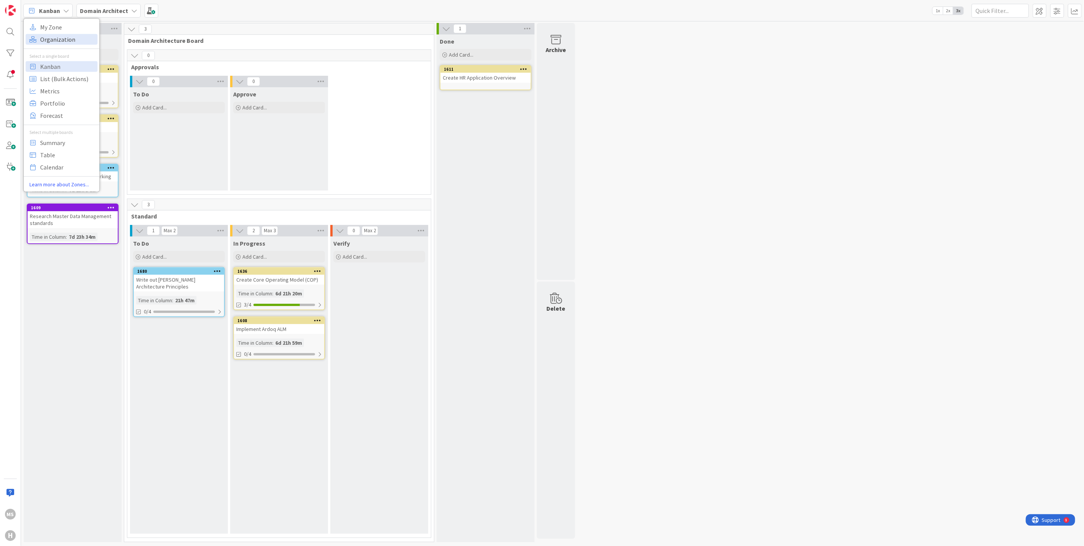
click at [42, 36] on span "Organization" at bounding box center [67, 38] width 55 height 11
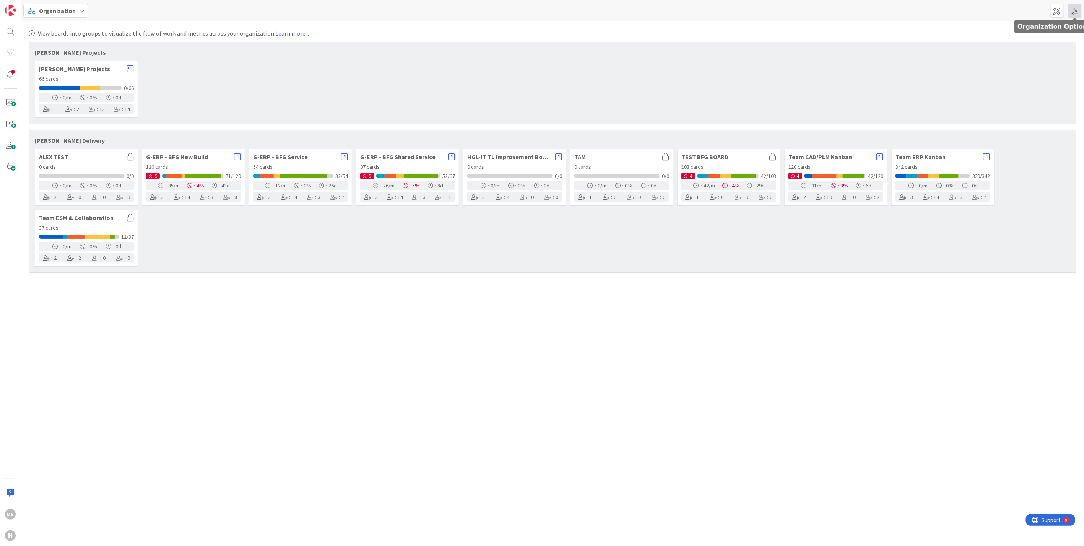
click at [1074, 10] on span at bounding box center [1075, 11] width 14 height 14
click at [920, 78] on div "Huisman Projects 66 cards 0/66 : 0 /m : 0 % : 0 d : 1 : 2 : 13 : 14" at bounding box center [553, 89] width 1036 height 57
click at [69, 66] on span "Huisman Projects" at bounding box center [81, 69] width 84 height 6
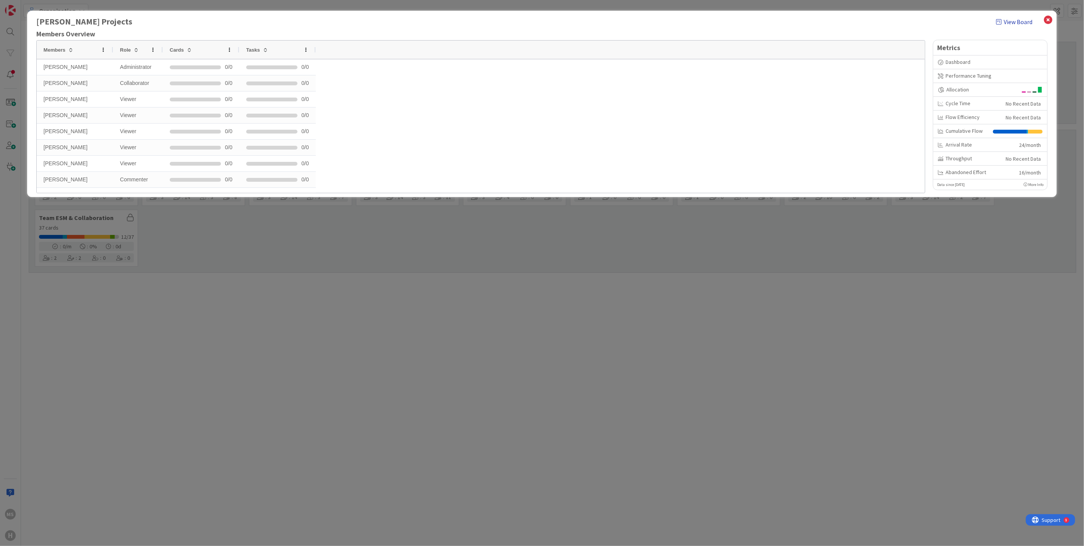
click at [1013, 21] on link "View Board" at bounding box center [1014, 21] width 36 height 9
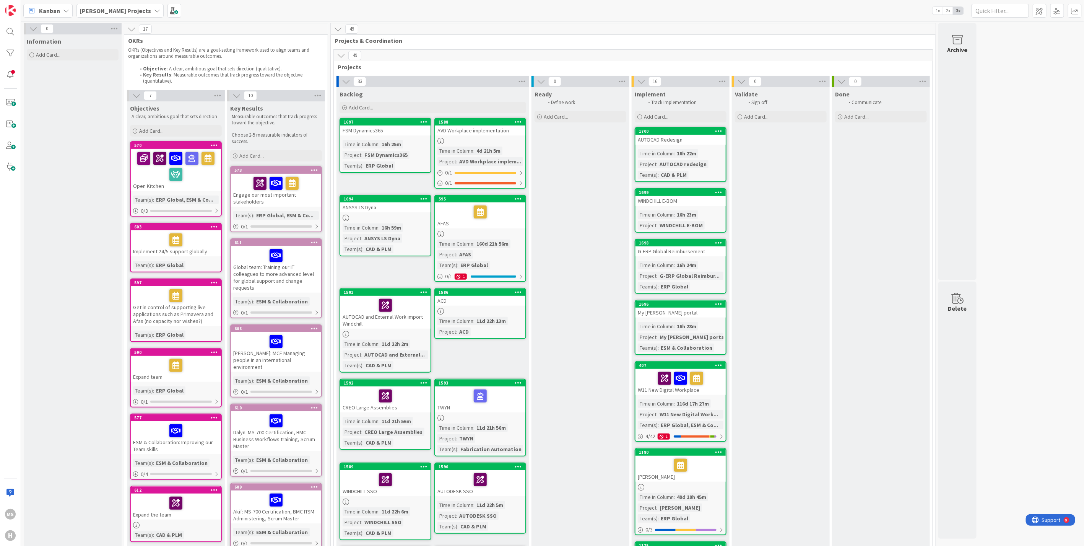
drag, startPoint x: 516, startPoint y: 213, endPoint x: 866, endPoint y: 199, distance: 349.9
click at [1056, 11] on span at bounding box center [1058, 11] width 14 height 14
click at [131, 6] on div "Huisman Projects" at bounding box center [120, 11] width 87 height 14
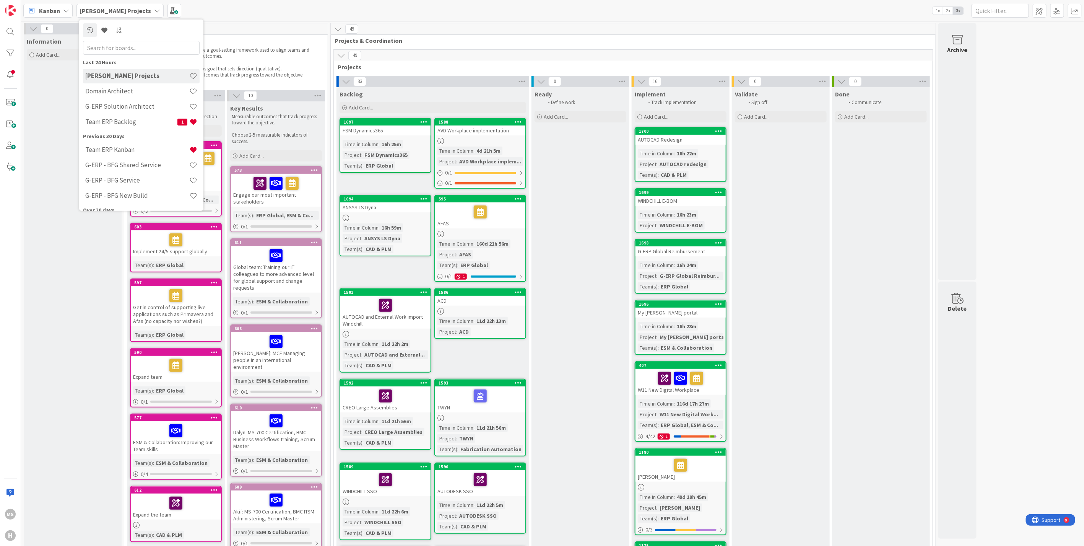
click at [65, 8] on icon at bounding box center [66, 11] width 6 height 6
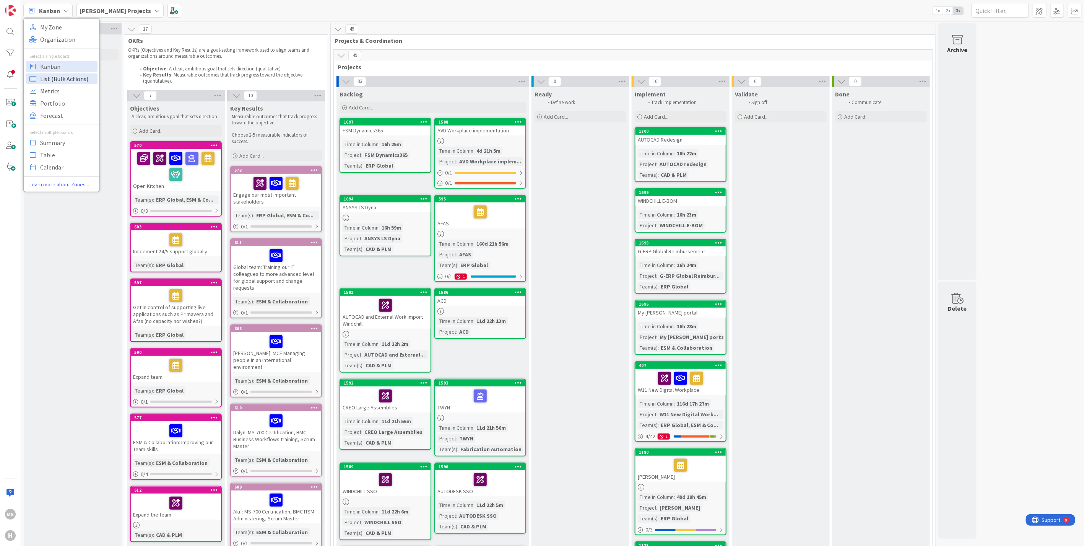
click at [46, 79] on span "List (Bulk Actions)" at bounding box center [67, 78] width 55 height 11
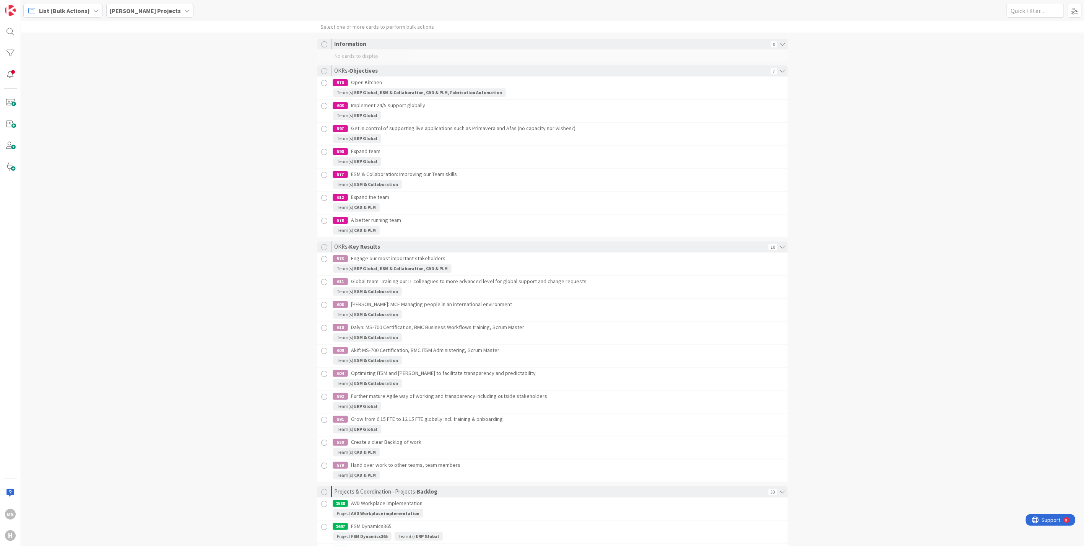
click at [88, 7] on div "List (Bulk Actions)" at bounding box center [62, 11] width 79 height 14
click at [52, 37] on span "Organization" at bounding box center [67, 38] width 55 height 11
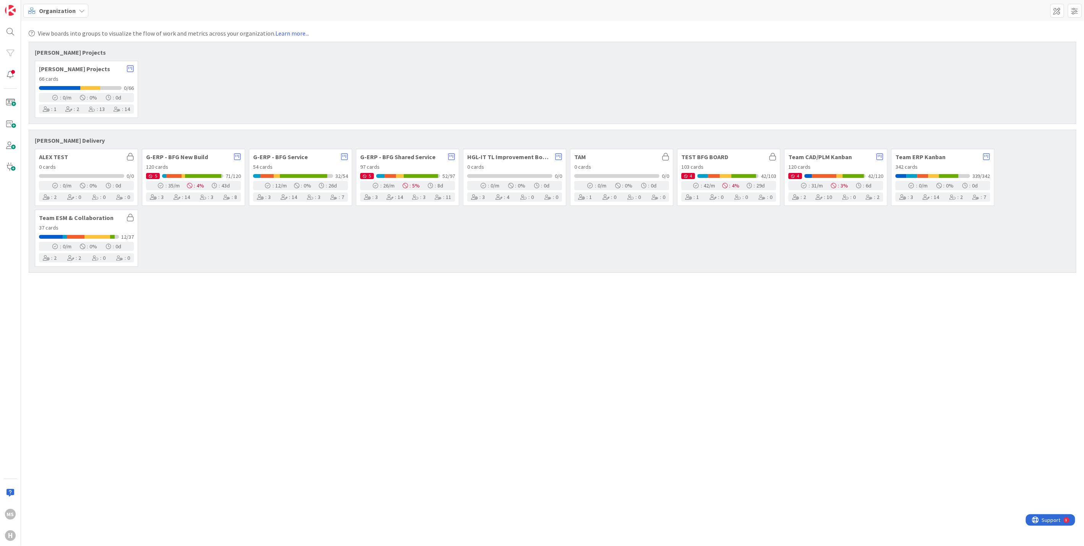
click at [76, 10] on div "Organization" at bounding box center [55, 11] width 65 height 14
click at [55, 147] on span "Summary" at bounding box center [67, 142] width 55 height 11
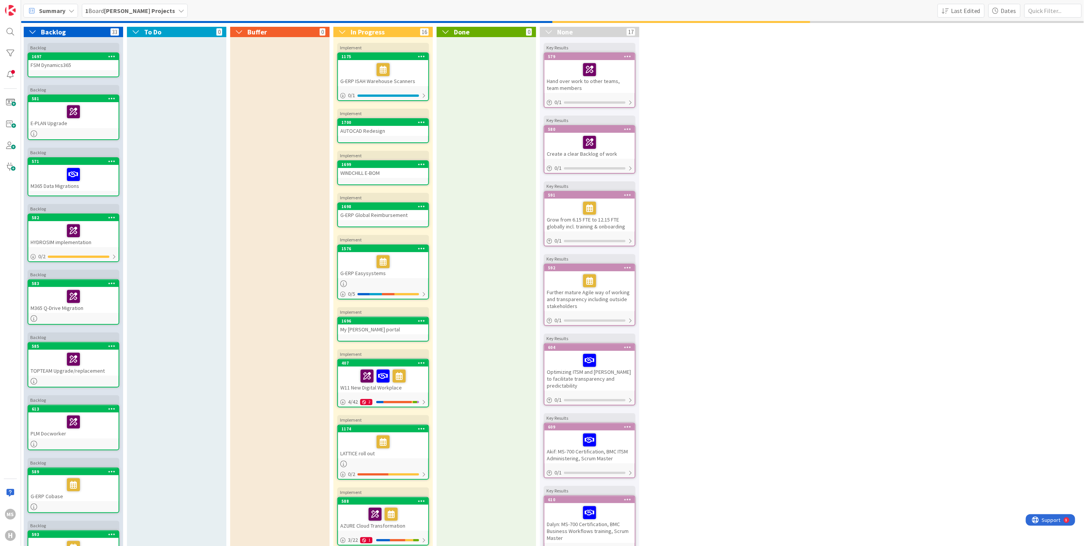
click at [72, 7] on div "Summary" at bounding box center [50, 11] width 55 height 14
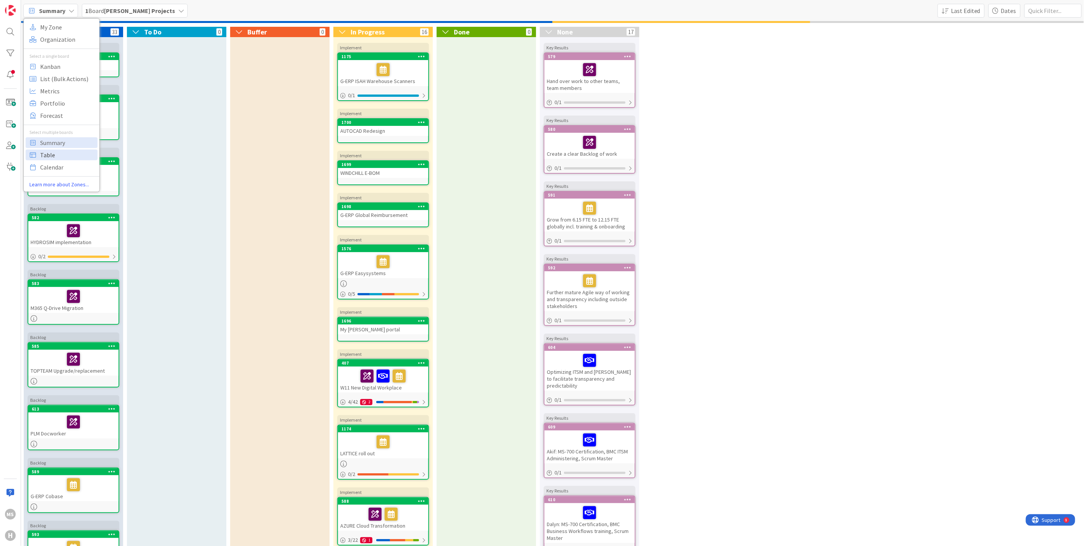
click at [47, 152] on span "Table" at bounding box center [67, 154] width 55 height 11
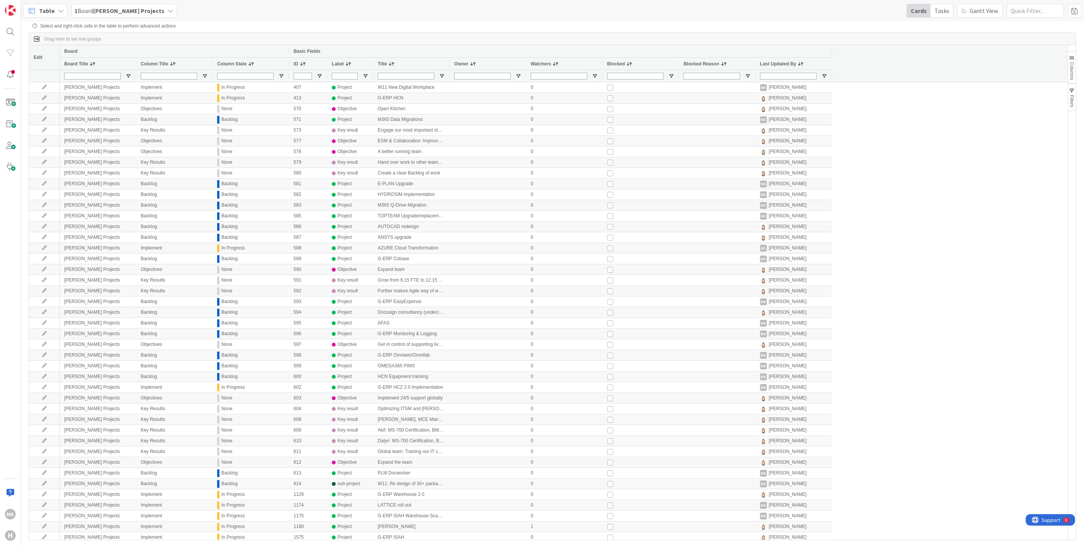
click at [168, 9] on icon at bounding box center [171, 11] width 6 height 6
click at [112, 30] on icon at bounding box center [113, 30] width 7 height 6
click at [81, 65] on div "Huisman Delivery" at bounding box center [136, 67] width 117 height 10
click at [80, 68] on icon at bounding box center [82, 69] width 4 height 7
click at [80, 199] on icon at bounding box center [82, 200] width 4 height 7
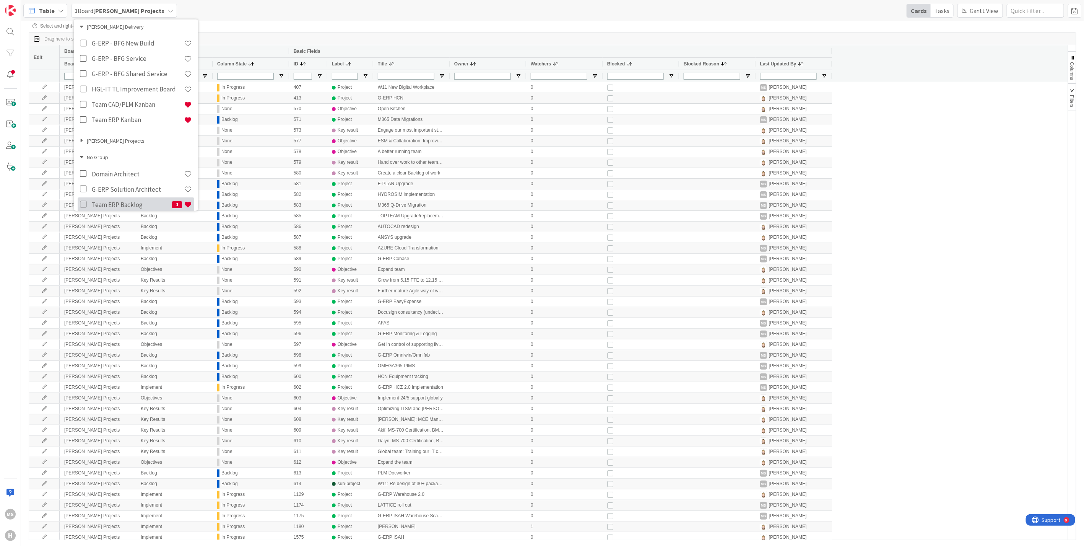
scroll to position [48, 0]
click at [81, 149] on icon at bounding box center [82, 152] width 4 height 7
click at [80, 83] on icon at bounding box center [85, 86] width 10 height 8
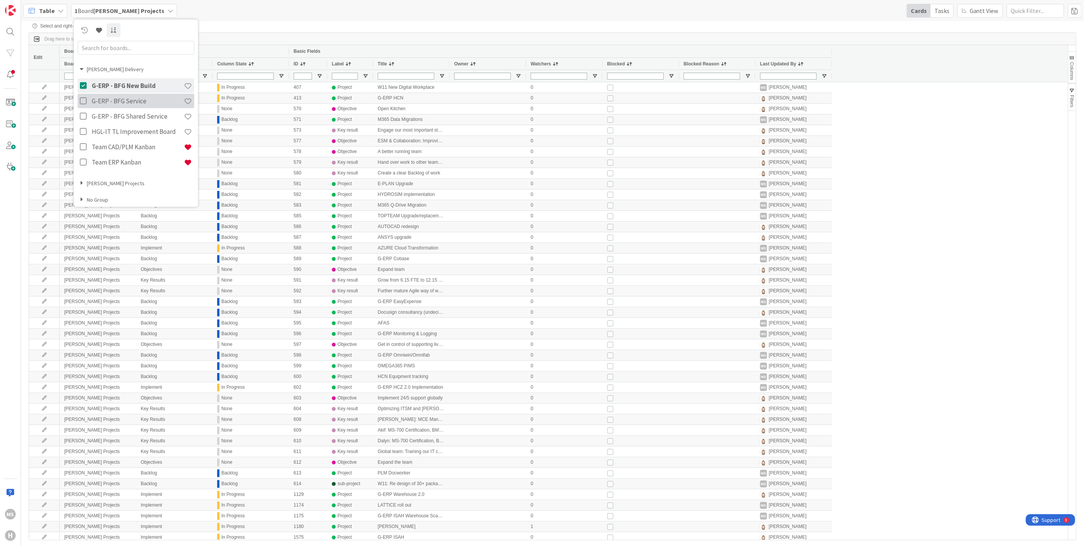
click at [83, 100] on icon at bounding box center [85, 101] width 10 height 8
click at [81, 115] on icon at bounding box center [85, 116] width 10 height 8
click at [81, 129] on icon at bounding box center [85, 132] width 10 height 8
click at [82, 147] on icon at bounding box center [85, 147] width 10 height 8
click at [81, 158] on icon at bounding box center [85, 162] width 10 height 8
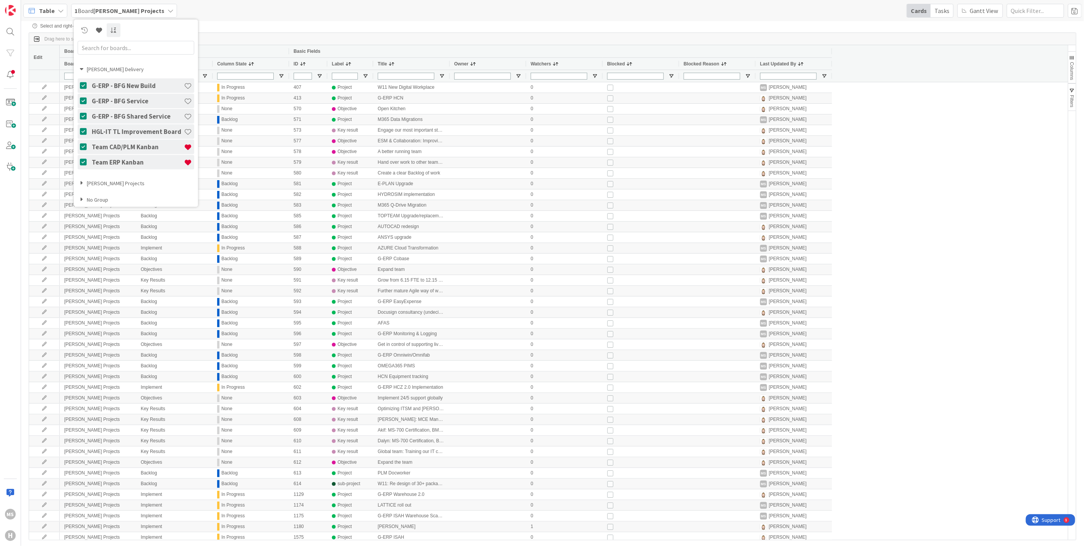
click at [80, 184] on icon at bounding box center [82, 183] width 4 height 7
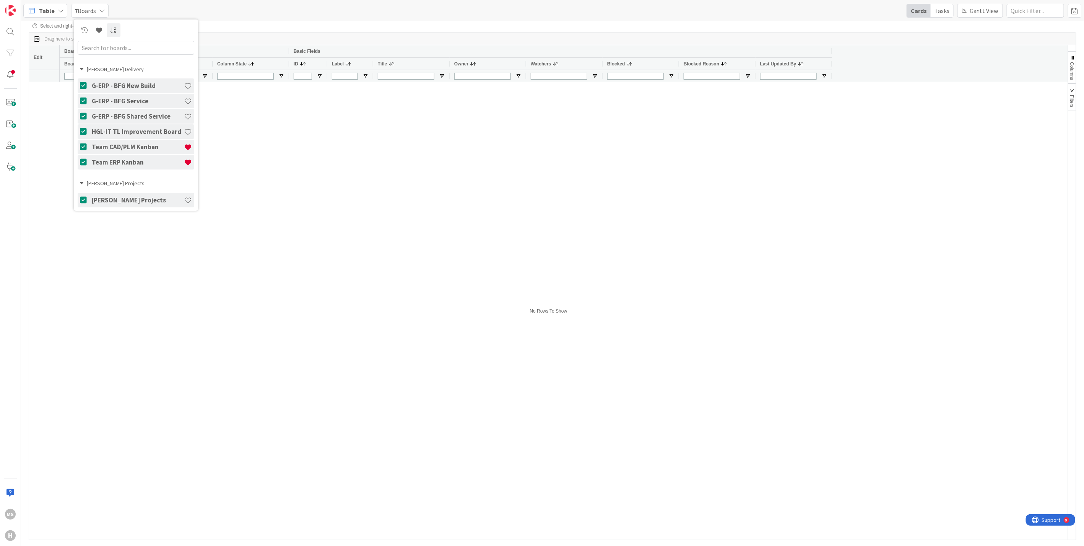
scroll to position [17, 0]
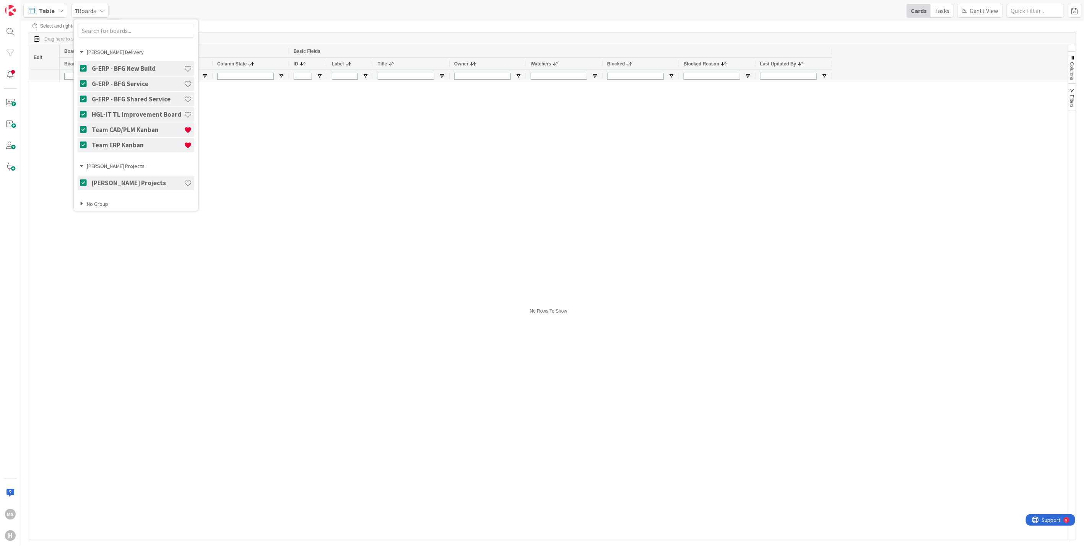
click at [80, 203] on icon at bounding box center [82, 204] width 4 height 7
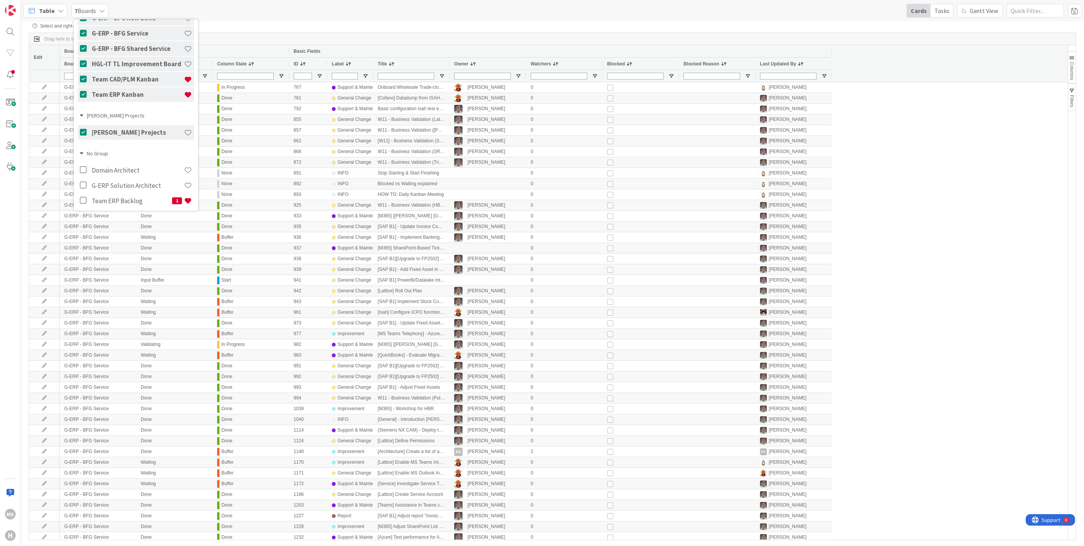
scroll to position [70, 0]
click at [80, 167] on icon at bounding box center [85, 168] width 10 height 8
click at [83, 184] on icon at bounding box center [85, 183] width 10 height 8
click at [81, 198] on icon at bounding box center [85, 199] width 10 height 8
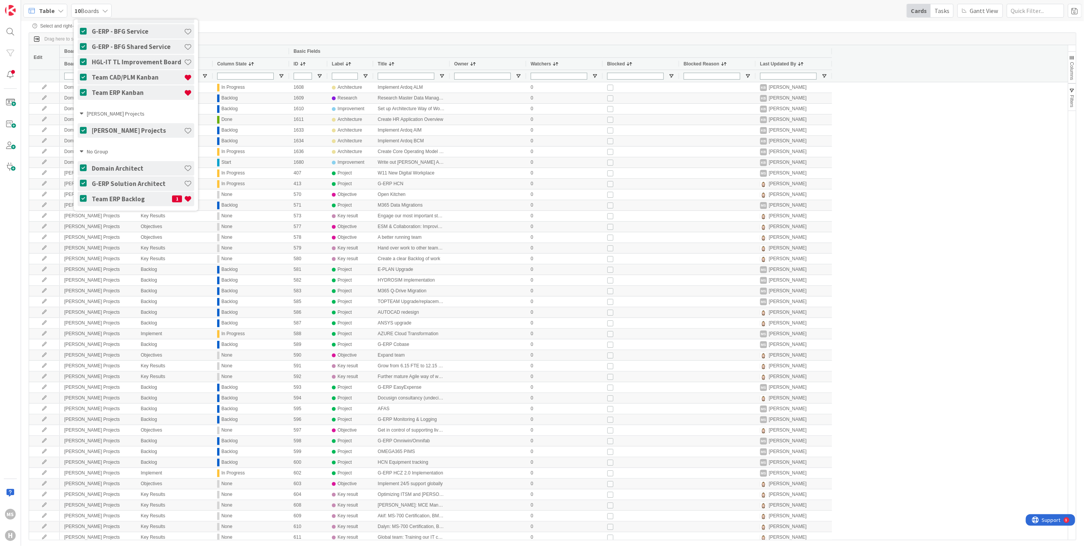
click at [253, 16] on div "Table 10 Boards Huisman Delivery G-ERP - BFG New Build G-ERP - BFG Service G-ER…" at bounding box center [552, 10] width 1063 height 21
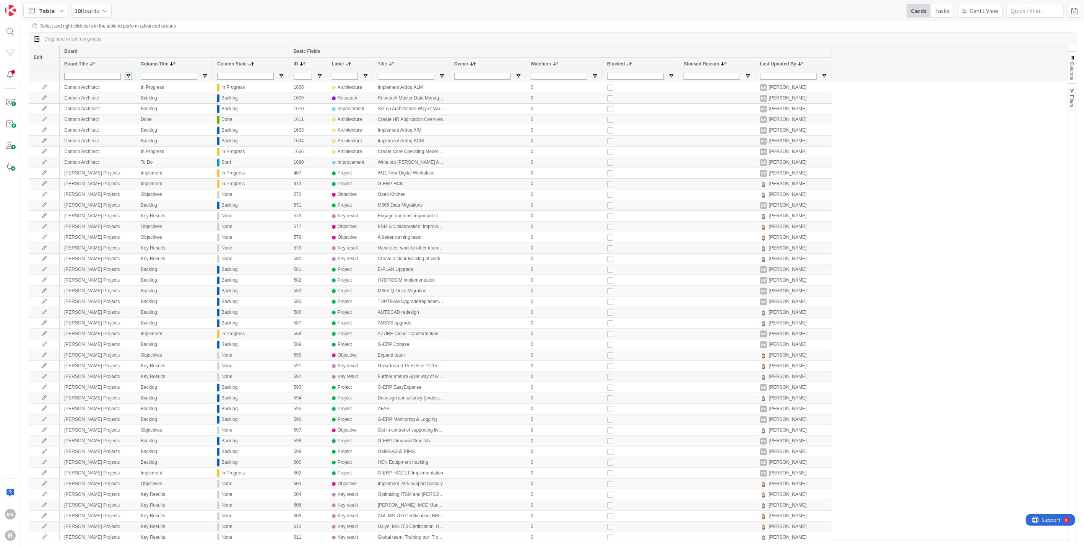
click at [128, 75] on span "Open Filter Menu" at bounding box center [128, 76] width 6 height 6
click at [128, 149] on input "Filter List" at bounding box center [129, 147] width 6 height 6
checkbox input "false"
type input "(8) Domain Architect,G-ERP - BFG New Build,G-ERP - BFG Service,G-ERP - BFG Shar…"
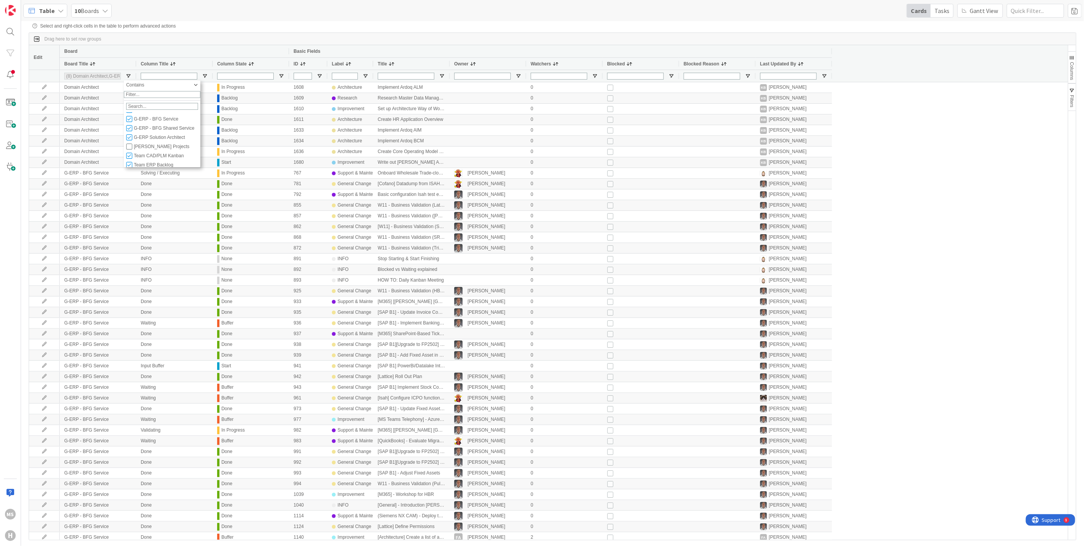
scroll to position [36, 0]
click at [189, 42] on div "Drag here to set row groups" at bounding box center [552, 39] width 1047 height 12
click at [887, 77] on span "Choose Columns" at bounding box center [901, 79] width 41 height 11
click at [517, 305] on input "Press SPACE to toggle visibility (visible)" at bounding box center [518, 306] width 6 height 6
checkbox input "false"
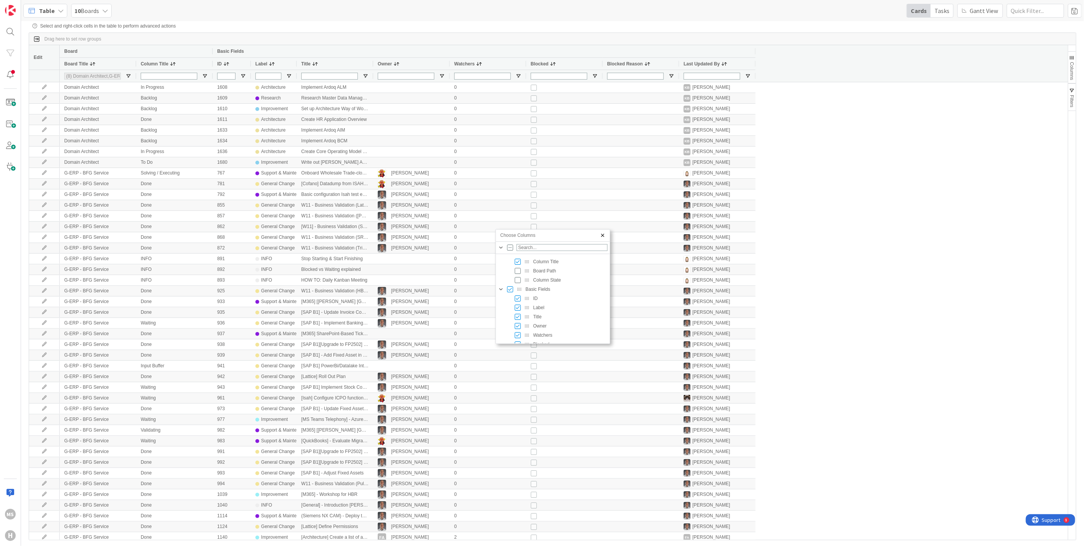
scroll to position [33, 0]
click at [516, 299] on input "Press SPACE to toggle visibility (visible)" at bounding box center [518, 300] width 6 height 6
checkbox input "false"
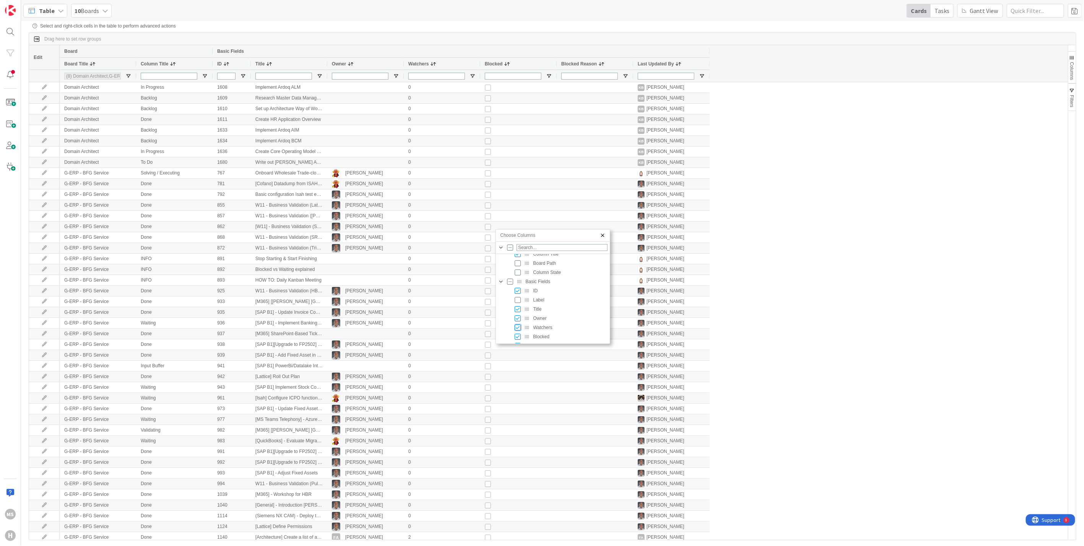
click at [516, 327] on input "Press SPACE to toggle visibility (visible)" at bounding box center [518, 327] width 6 height 6
checkbox input "false"
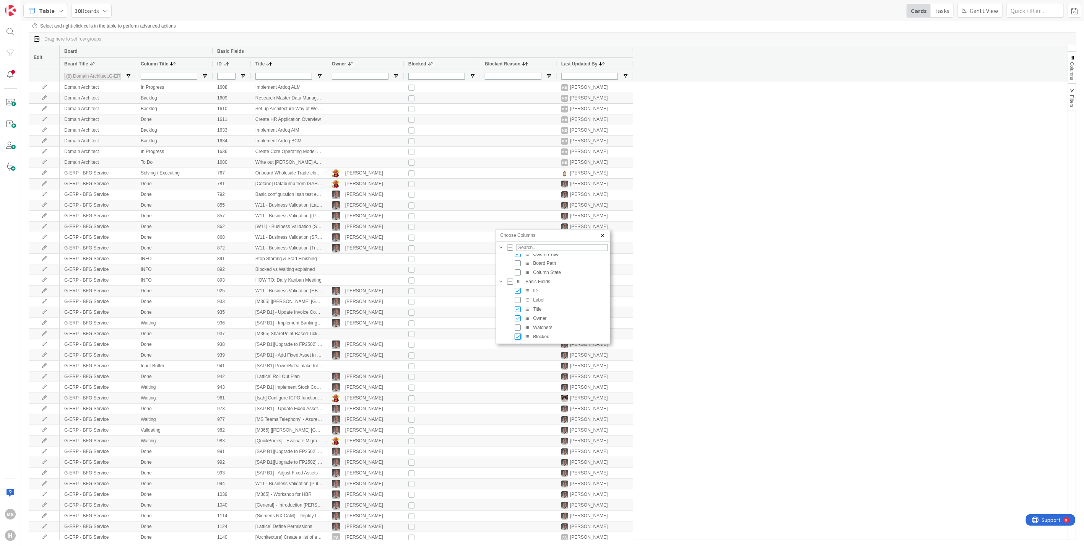
click at [518, 335] on input "Press SPACE to toggle visibility (visible)" at bounding box center [518, 337] width 6 height 6
checkbox input "false"
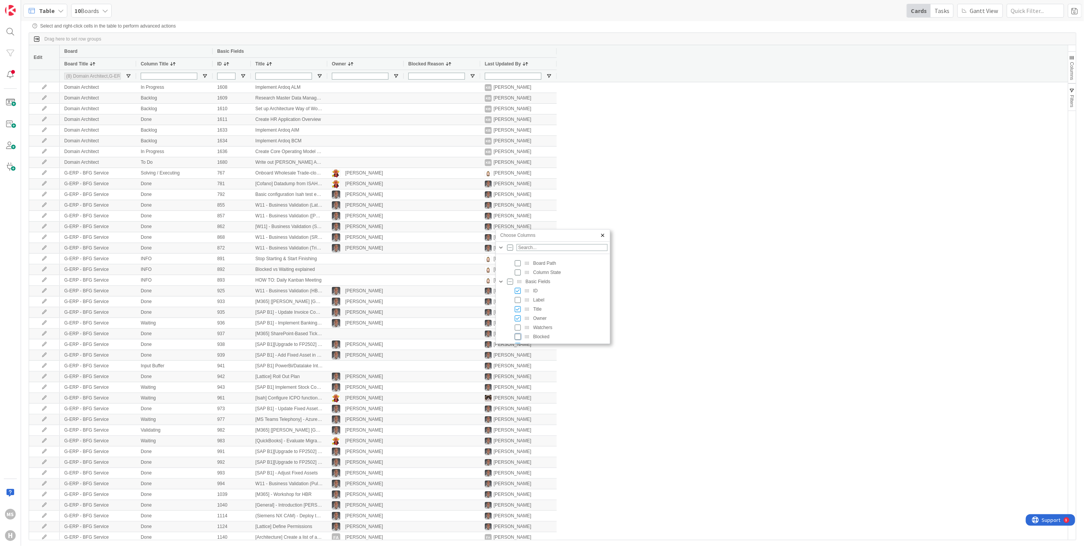
scroll to position [118, 0]
click at [608, 261] on div "Choose Columns" at bounding box center [609, 286] width 2 height 110
click at [518, 294] on input "Press SPACE to toggle visibility (visible)" at bounding box center [518, 295] width 6 height 6
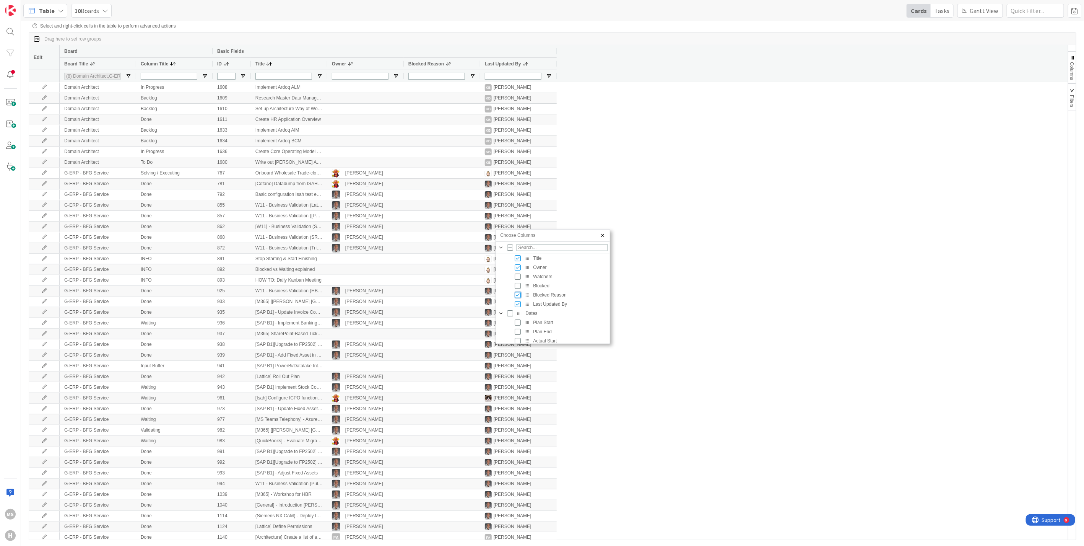
checkbox input "false"
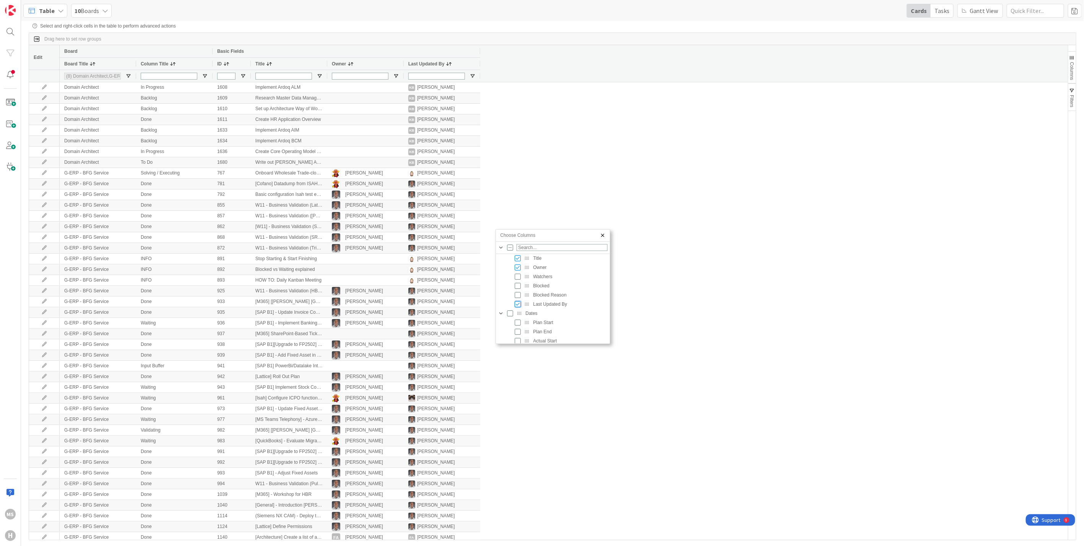
click at [517, 303] on input "Press SPACE to toggle visibility (visible)" at bounding box center [518, 304] width 6 height 6
checkbox input "false"
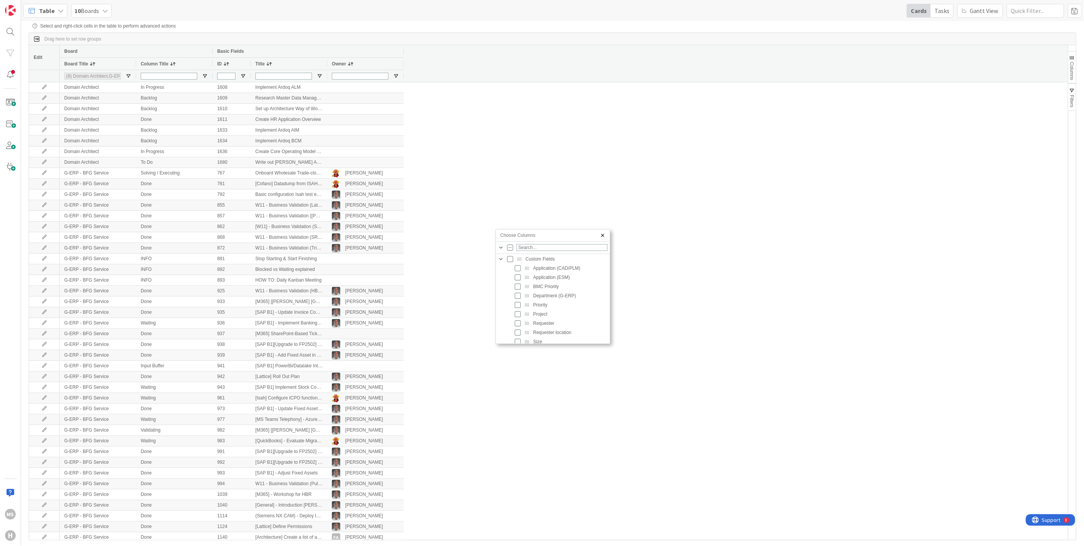
scroll to position [205, 0]
click at [519, 310] on input "Press SPACE to toggle visibility (hidden)" at bounding box center [518, 311] width 6 height 6
checkbox input "true"
checkbox input "false"
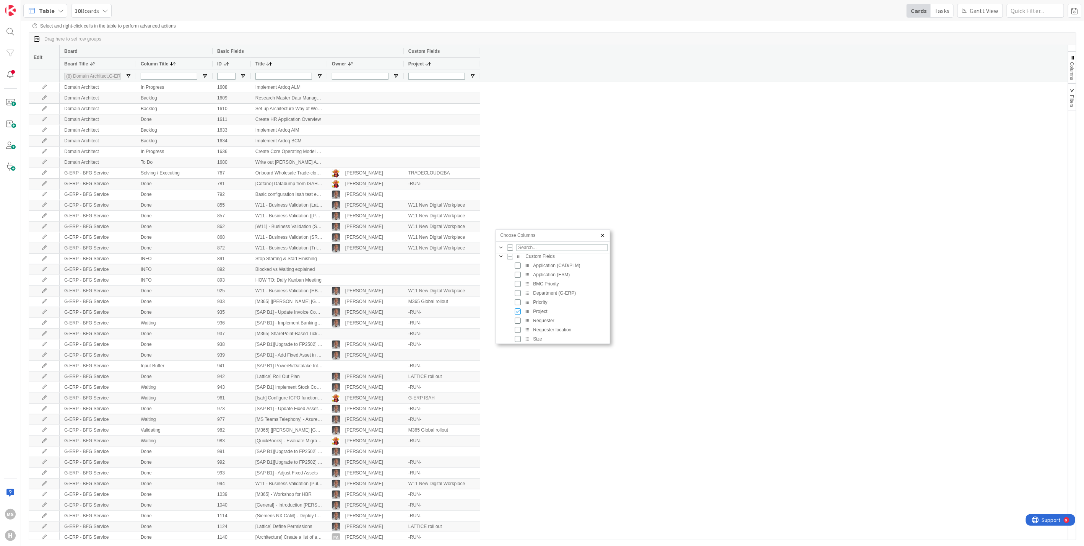
click at [571, 63] on div "Board Basic Fields Custom Fields Board Title Column Title ID Title Owner Projec…" at bounding box center [564, 63] width 1009 height 37
click at [602, 236] on span "Choose Columns" at bounding box center [602, 235] width 6 height 6
click at [475, 77] on span "Open Filter Menu" at bounding box center [473, 76] width 6 height 6
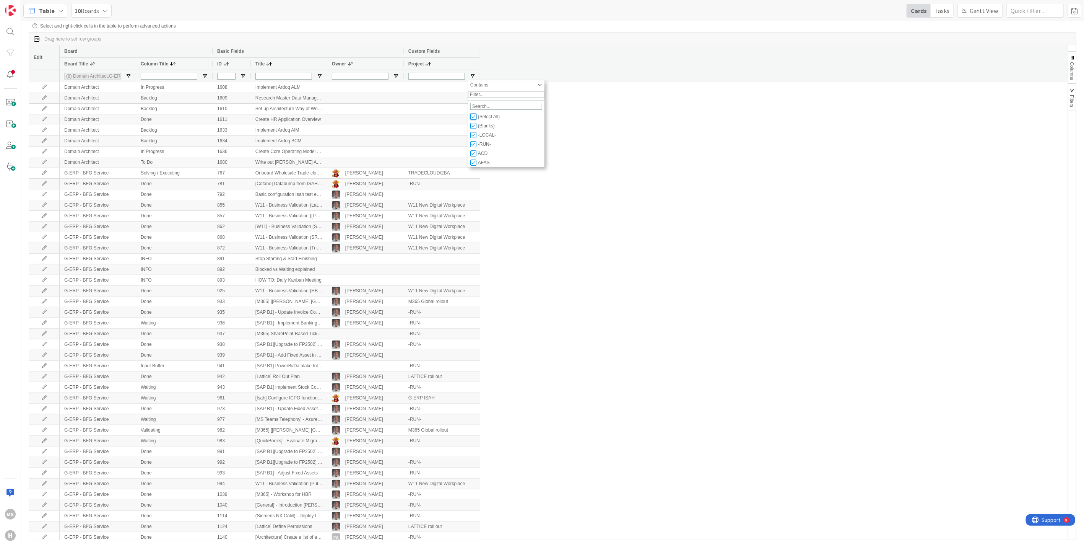
click at [473, 119] on input "Filter List" at bounding box center [473, 117] width 6 height 6
checkbox input "false"
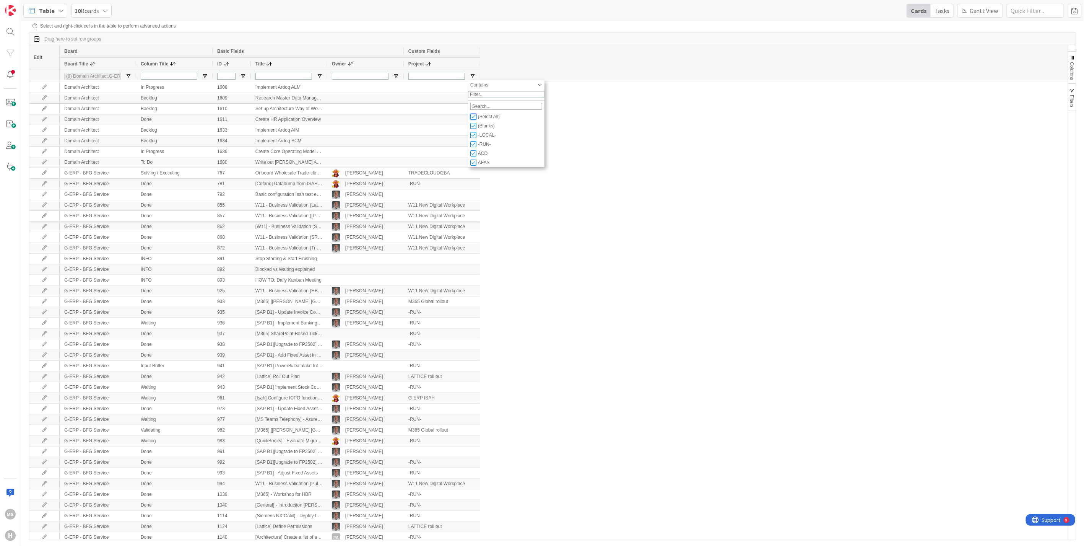
checkbox input "false"
type input "(0)"
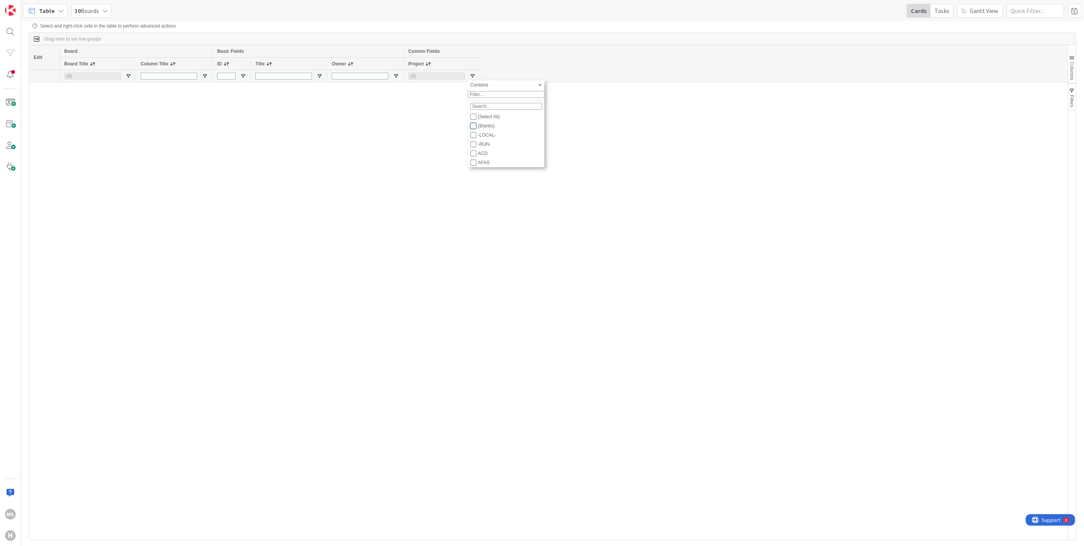
click at [472, 128] on input "Filter List" at bounding box center [473, 126] width 6 height 6
checkbox input "true"
checkbox input "false"
type input "(1) (Blanks)"
type input "(8) Domain Architect,G-ERP - BFG New Build,G-ERP - BFG Service,G-ERP - BFG Shar…"
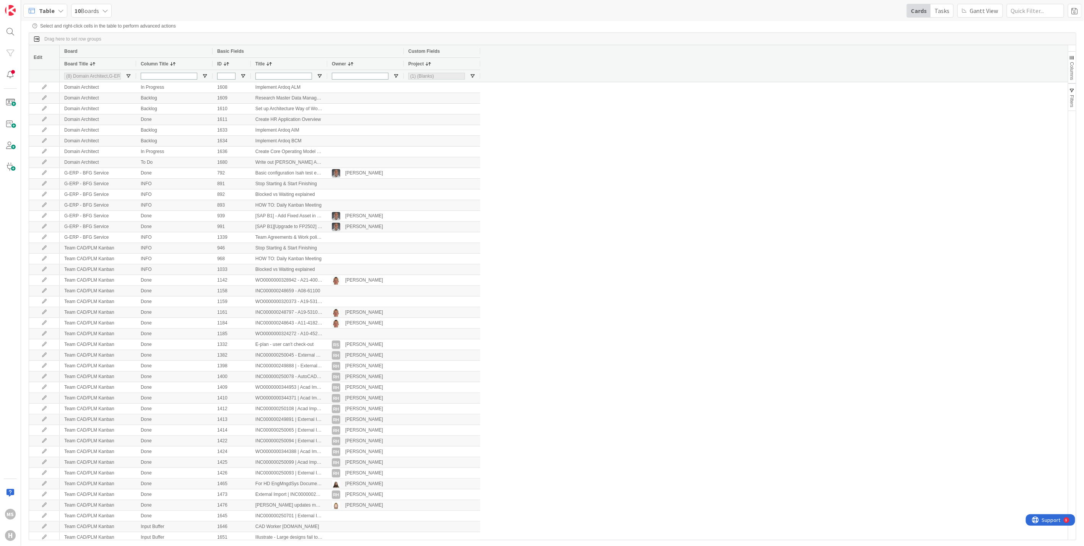
click at [264, 236] on span "Excel Export" at bounding box center [274, 238] width 32 height 11
